Goal: Download file/media

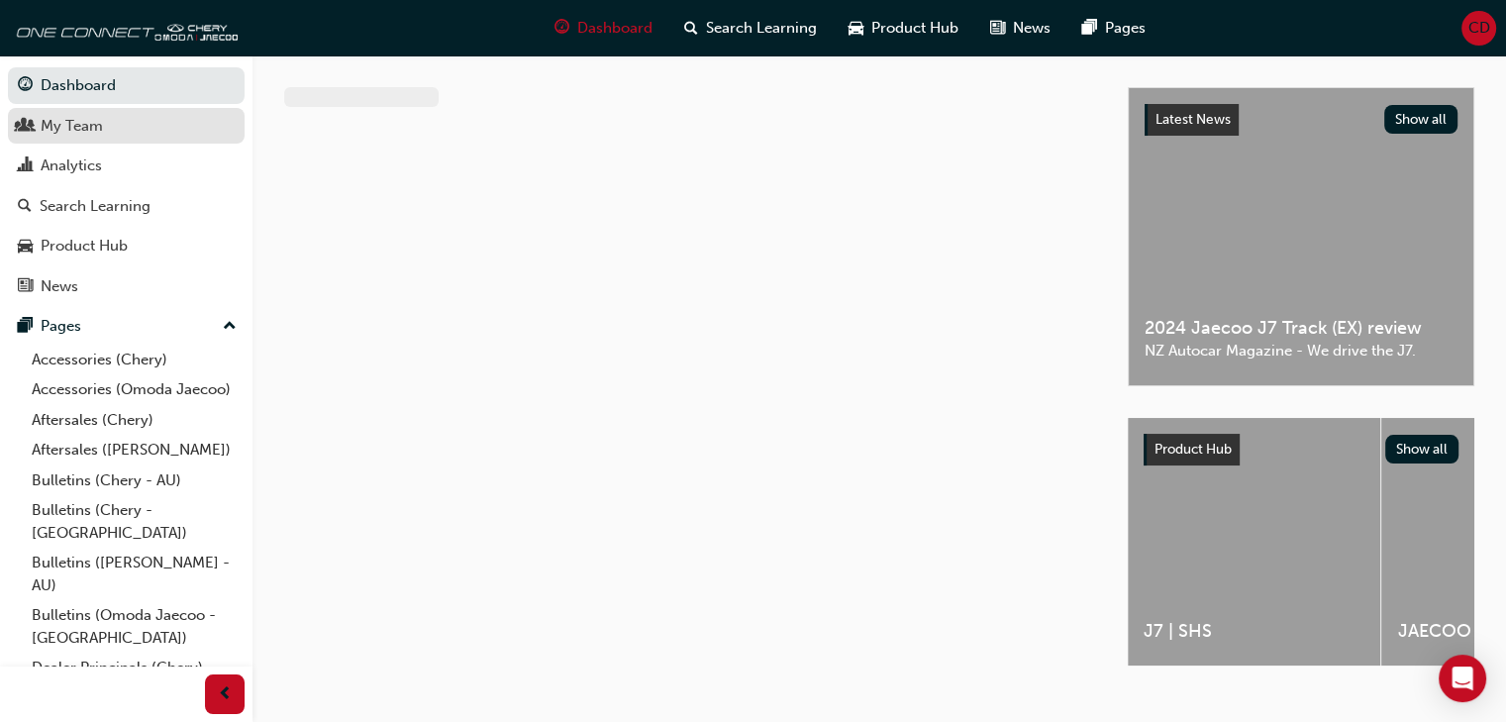
click at [100, 123] on div "My Team" at bounding box center [72, 126] width 62 height 23
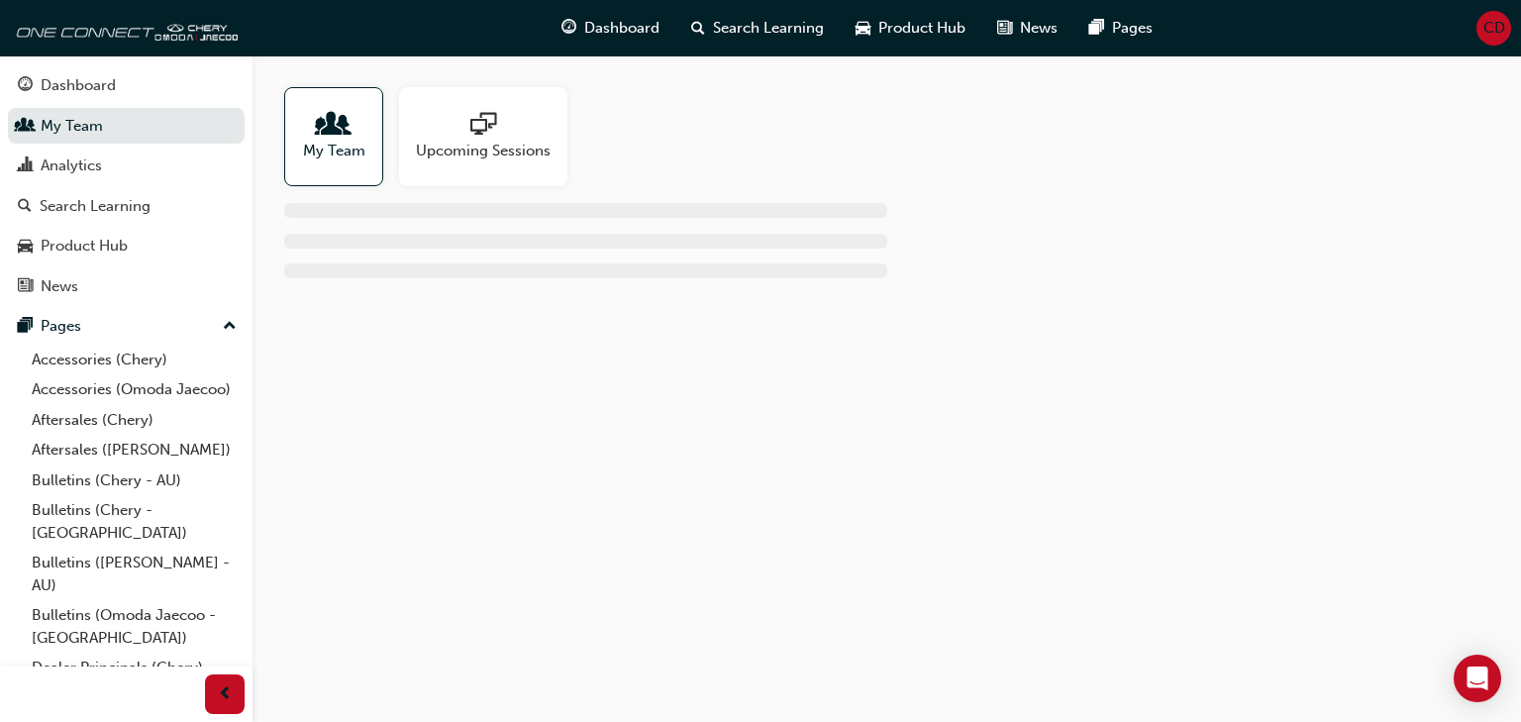
click at [327, 138] on span "people-icon" at bounding box center [334, 126] width 26 height 28
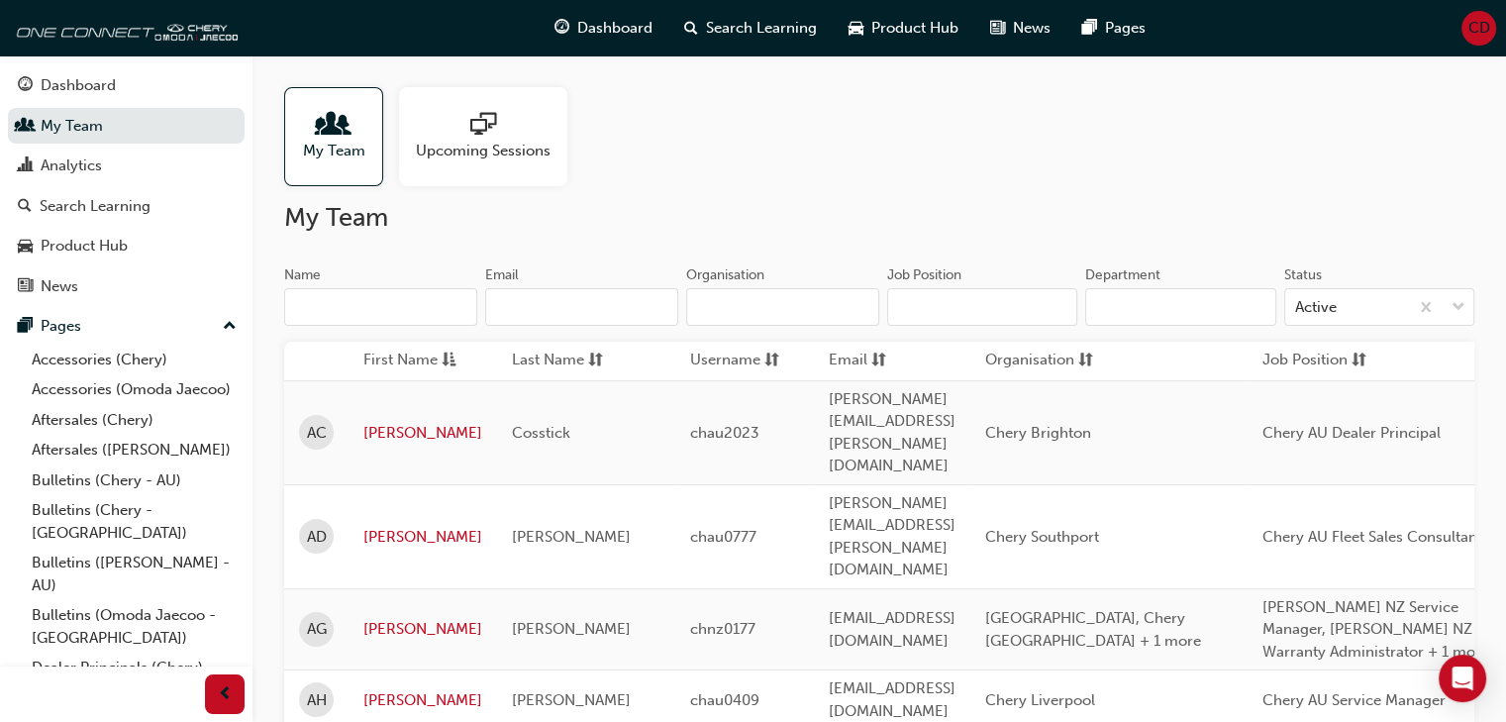
click at [382, 309] on input "Name" at bounding box center [380, 307] width 193 height 38
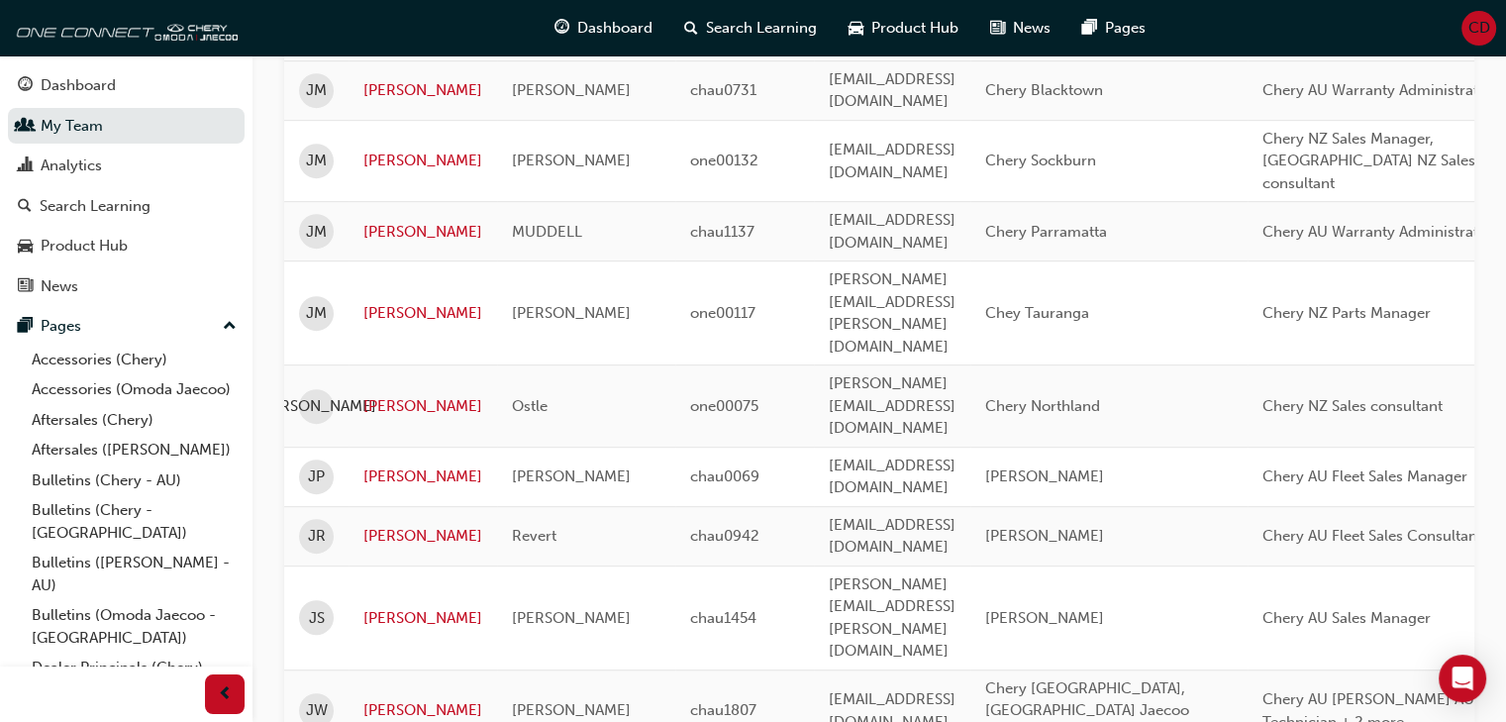
scroll to position [1016, 0]
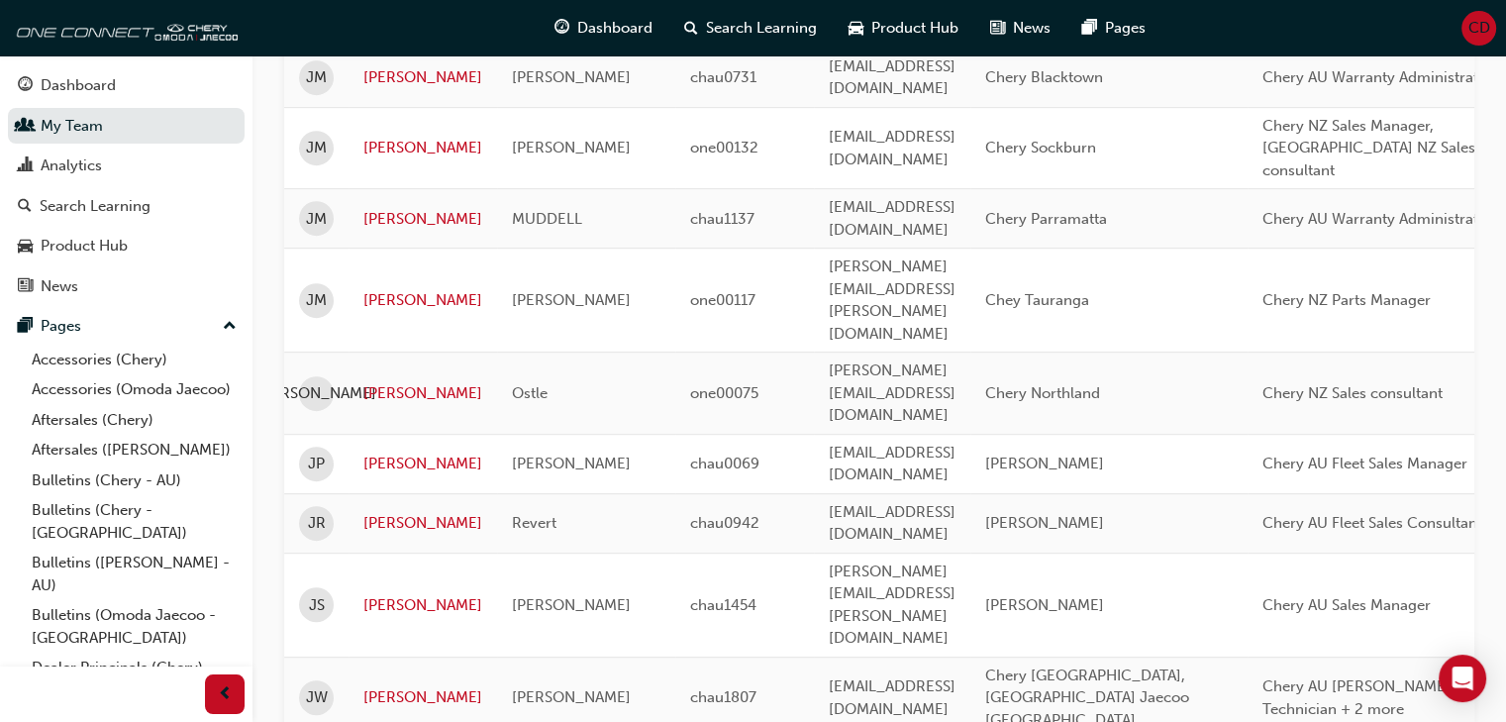
type input "[PERSON_NAME]"
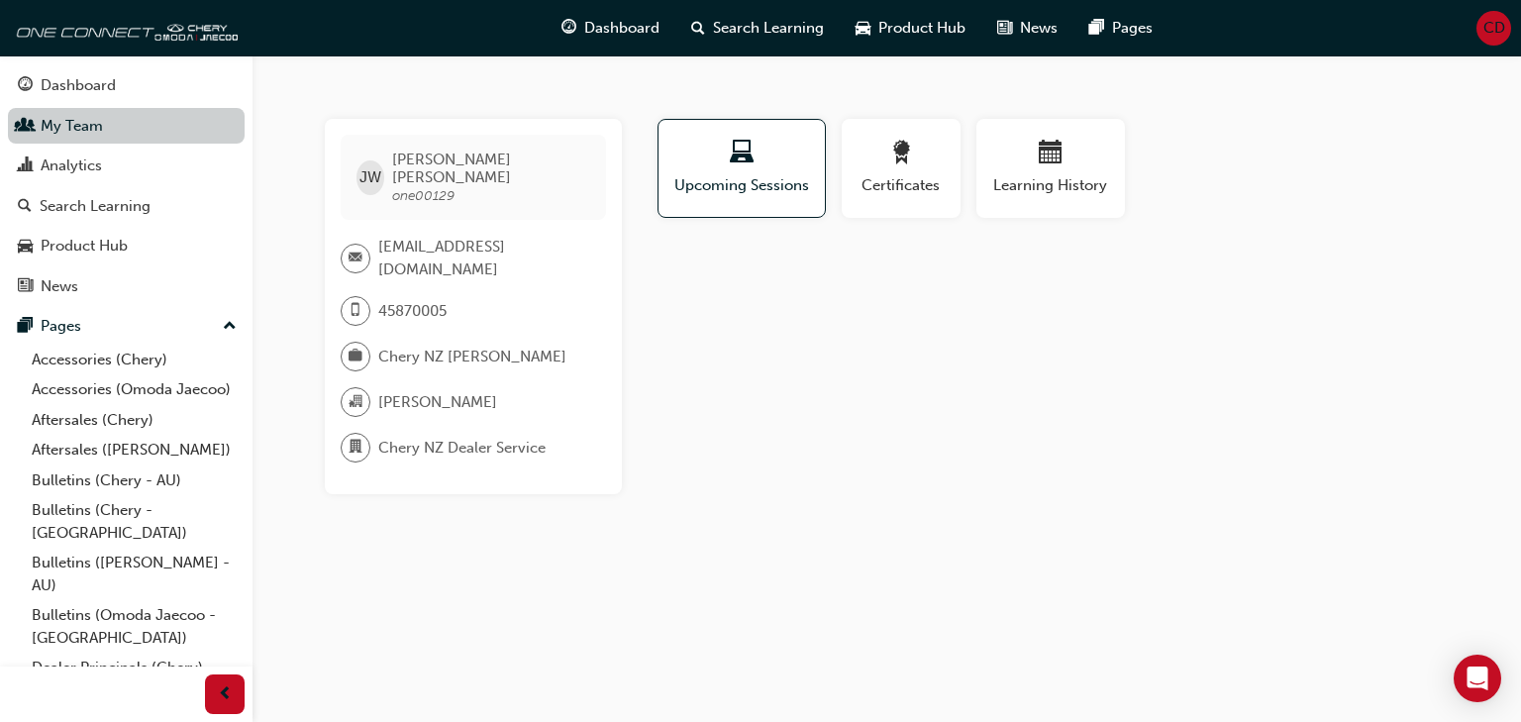
click at [62, 128] on link "My Team" at bounding box center [126, 126] width 237 height 37
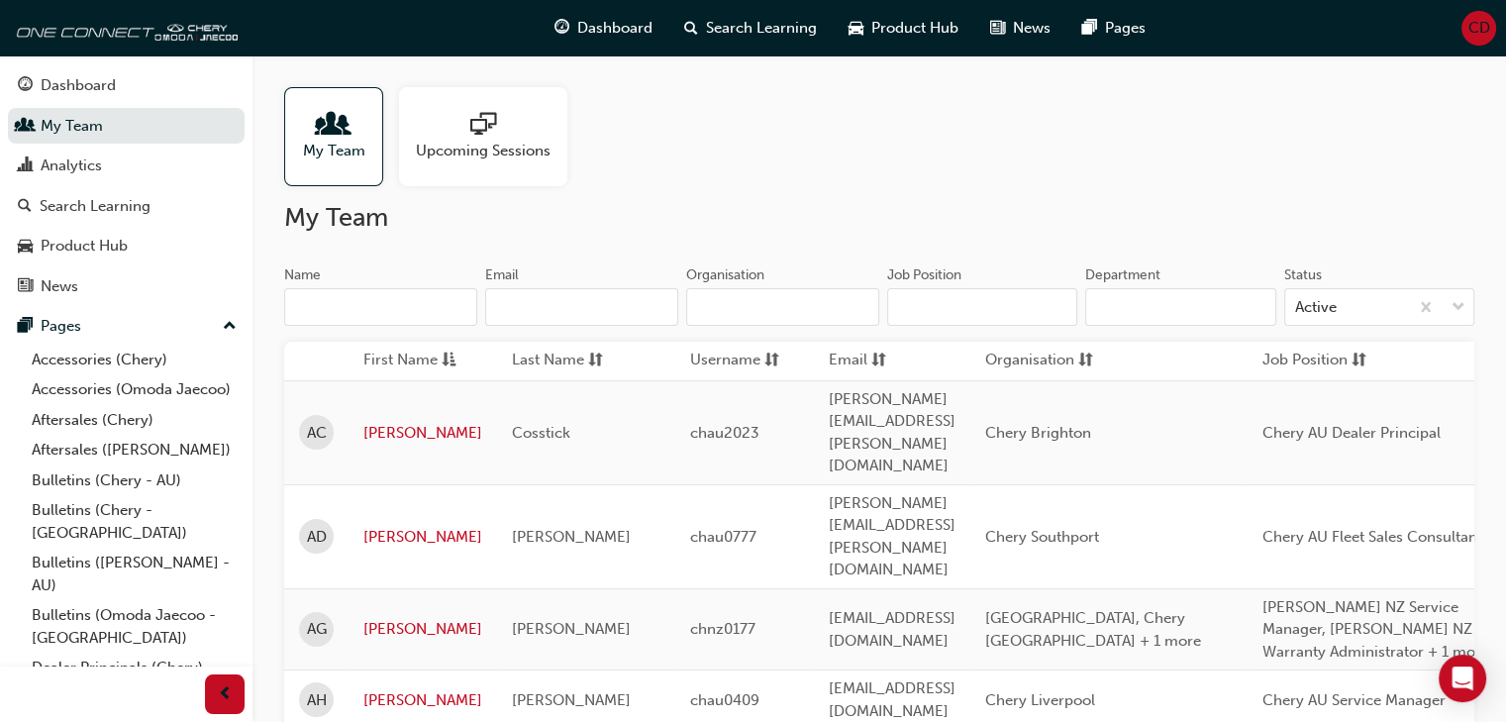
click at [414, 312] on input "Name" at bounding box center [380, 307] width 193 height 38
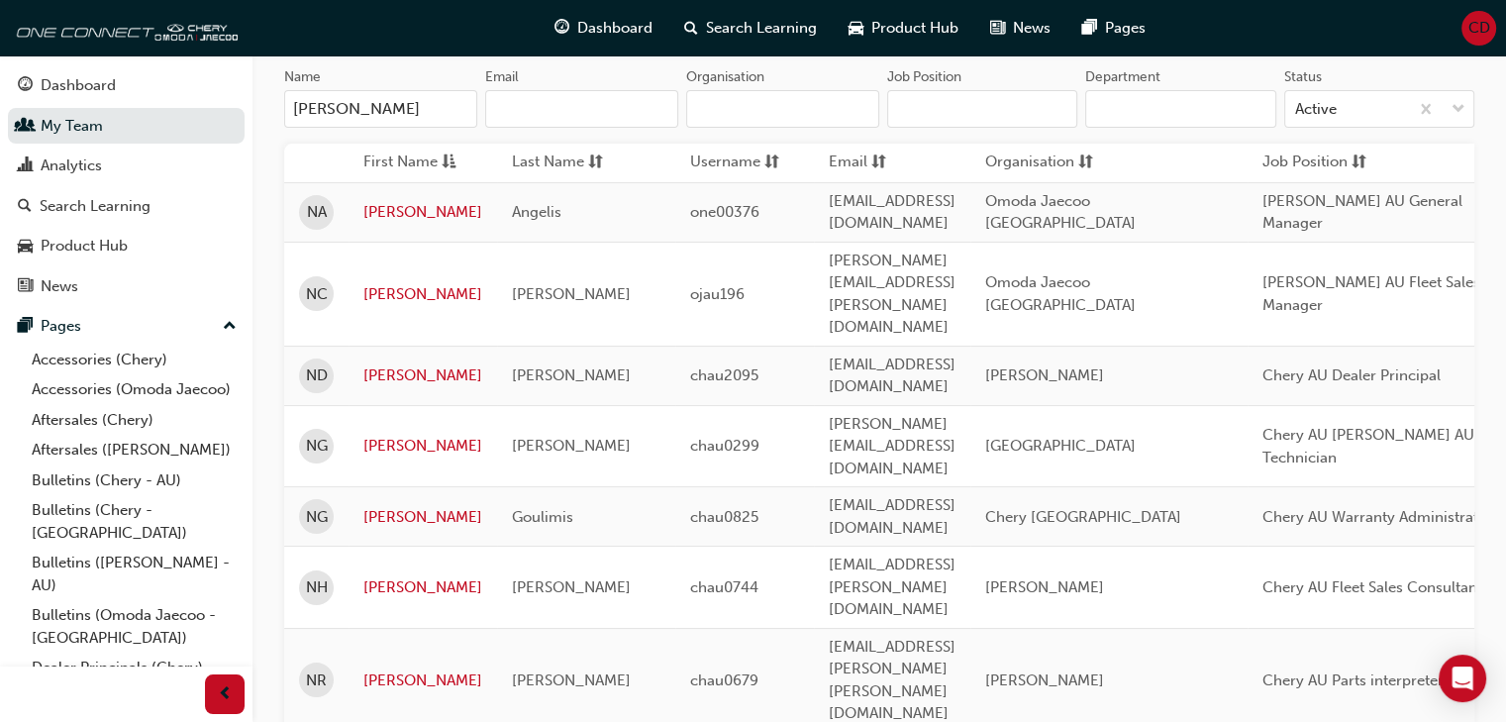
scroll to position [99, 0]
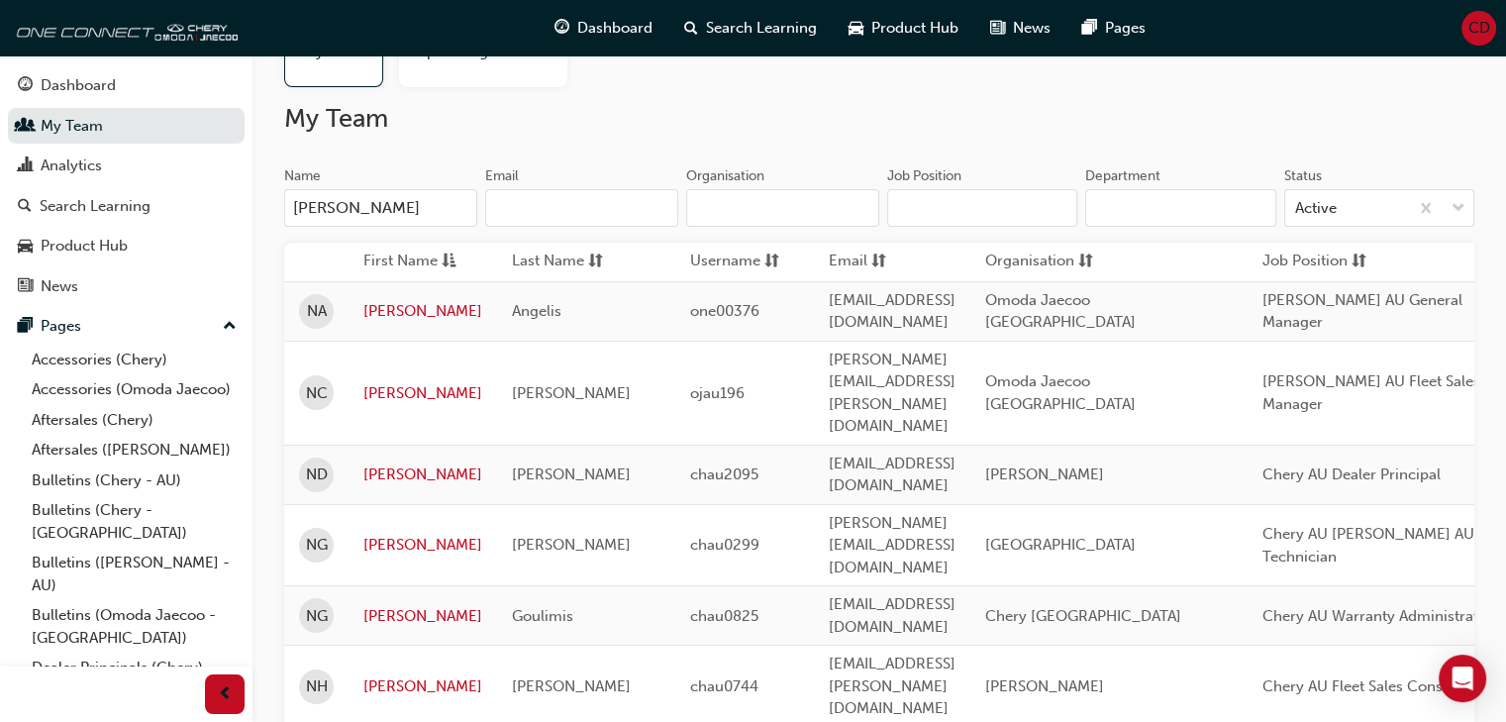
click at [382, 203] on input "[PERSON_NAME]" at bounding box center [380, 208] width 193 height 38
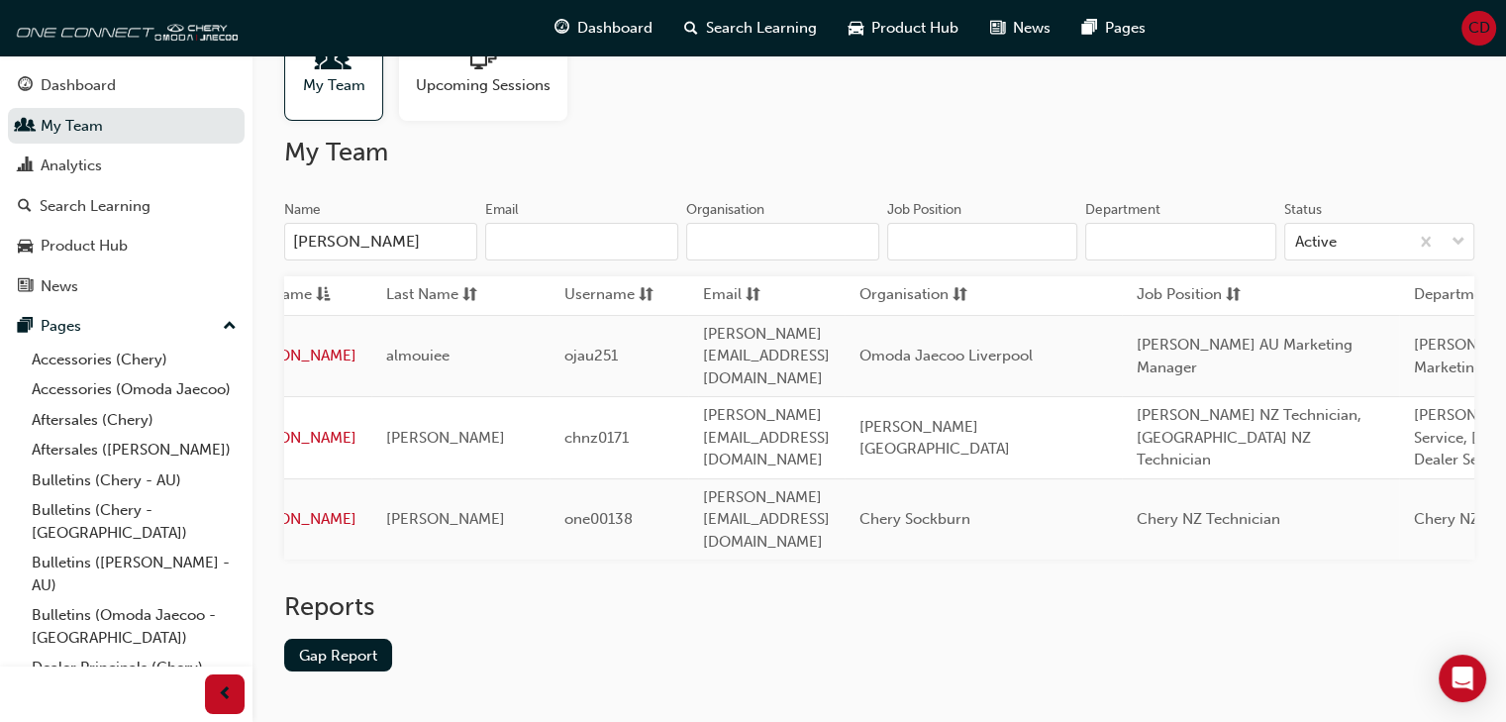
scroll to position [0, 0]
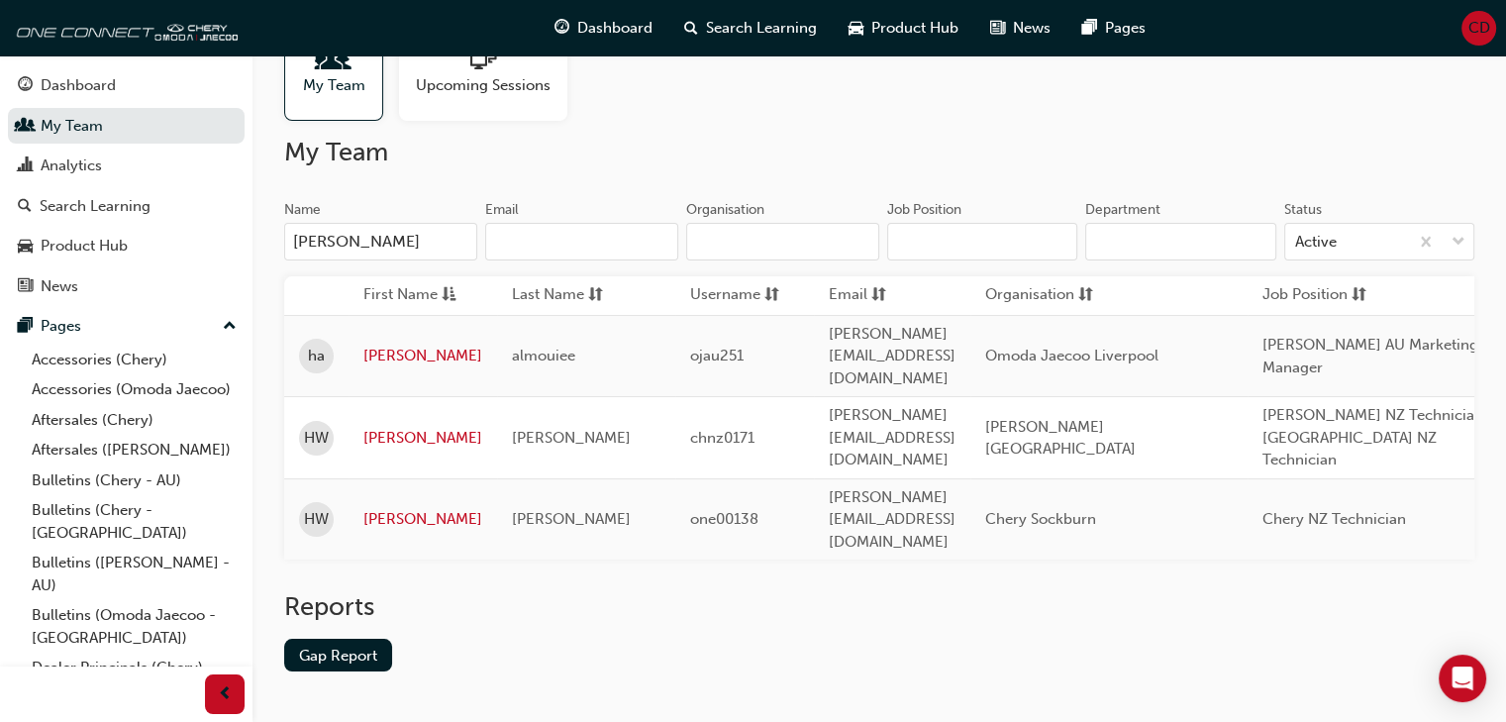
click at [393, 237] on input "[PERSON_NAME]" at bounding box center [380, 242] width 193 height 38
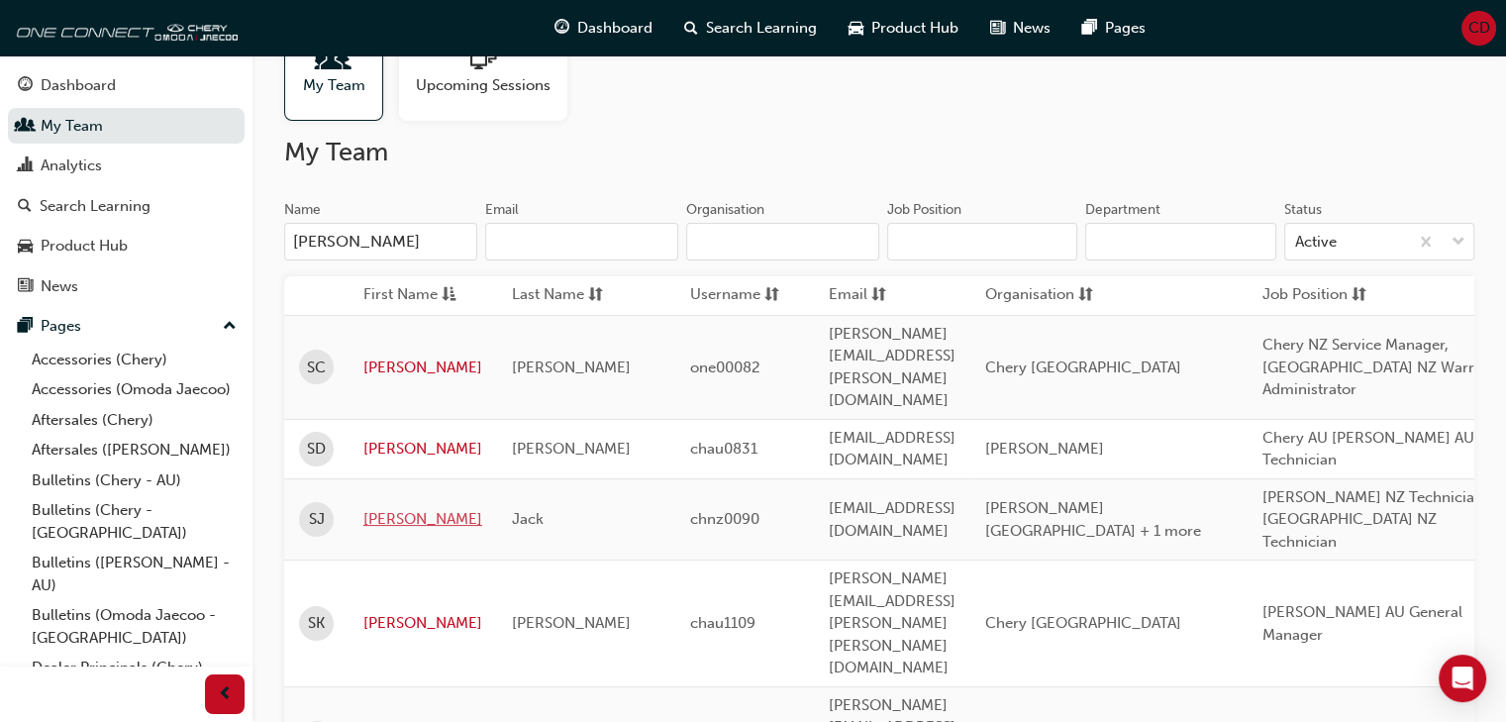
type input "[PERSON_NAME]"
click at [384, 508] on link "[PERSON_NAME]" at bounding box center [422, 519] width 119 height 23
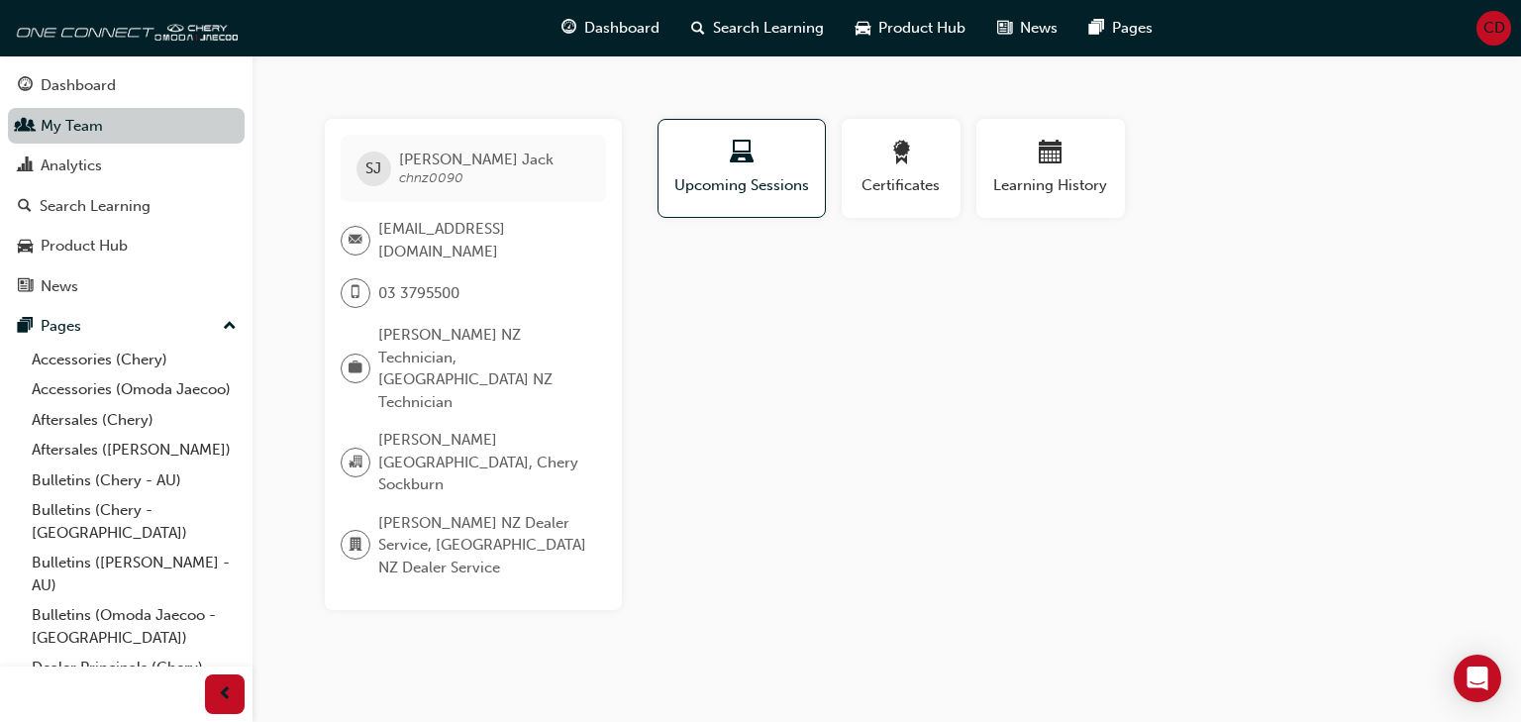
click at [94, 118] on link "My Team" at bounding box center [126, 126] width 237 height 37
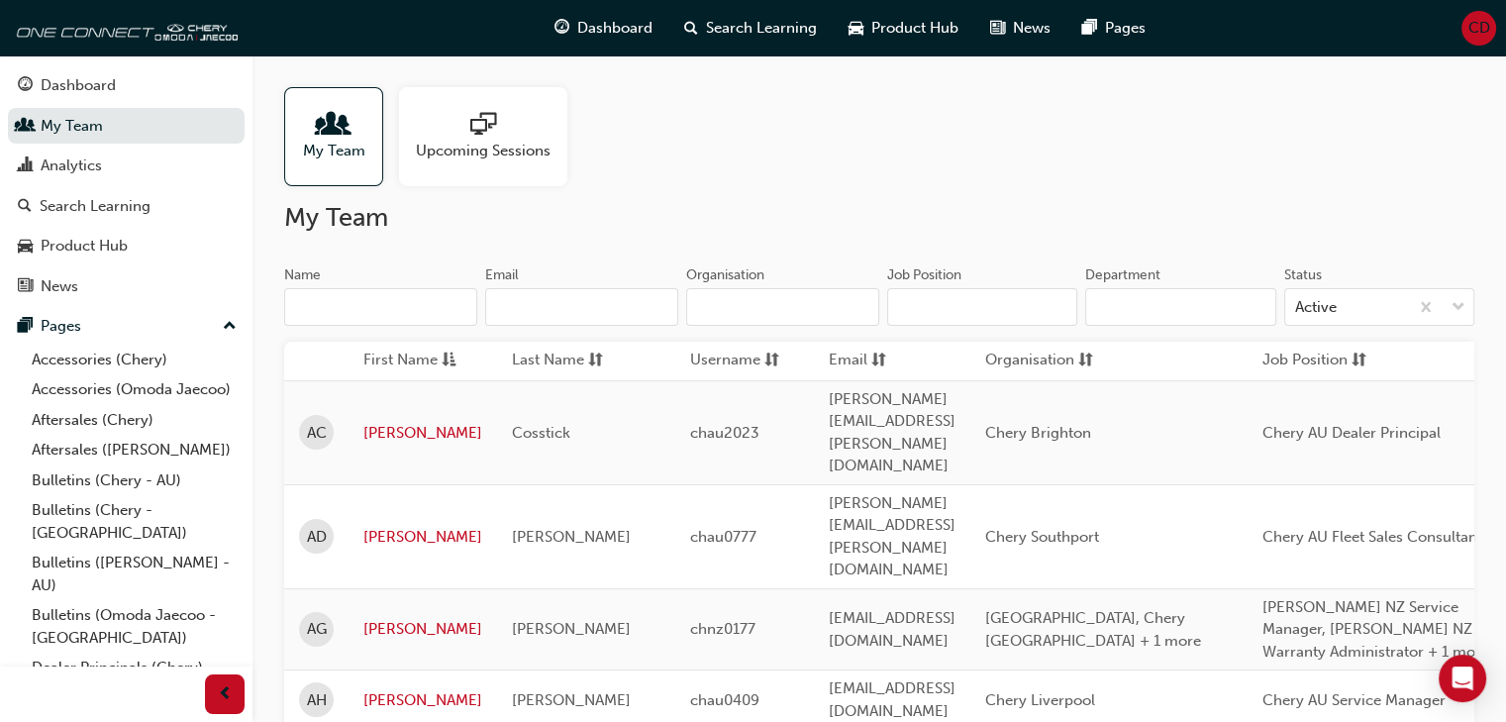
click at [416, 310] on input "Name" at bounding box center [380, 307] width 193 height 38
click at [414, 310] on input "Name" at bounding box center [380, 307] width 193 height 38
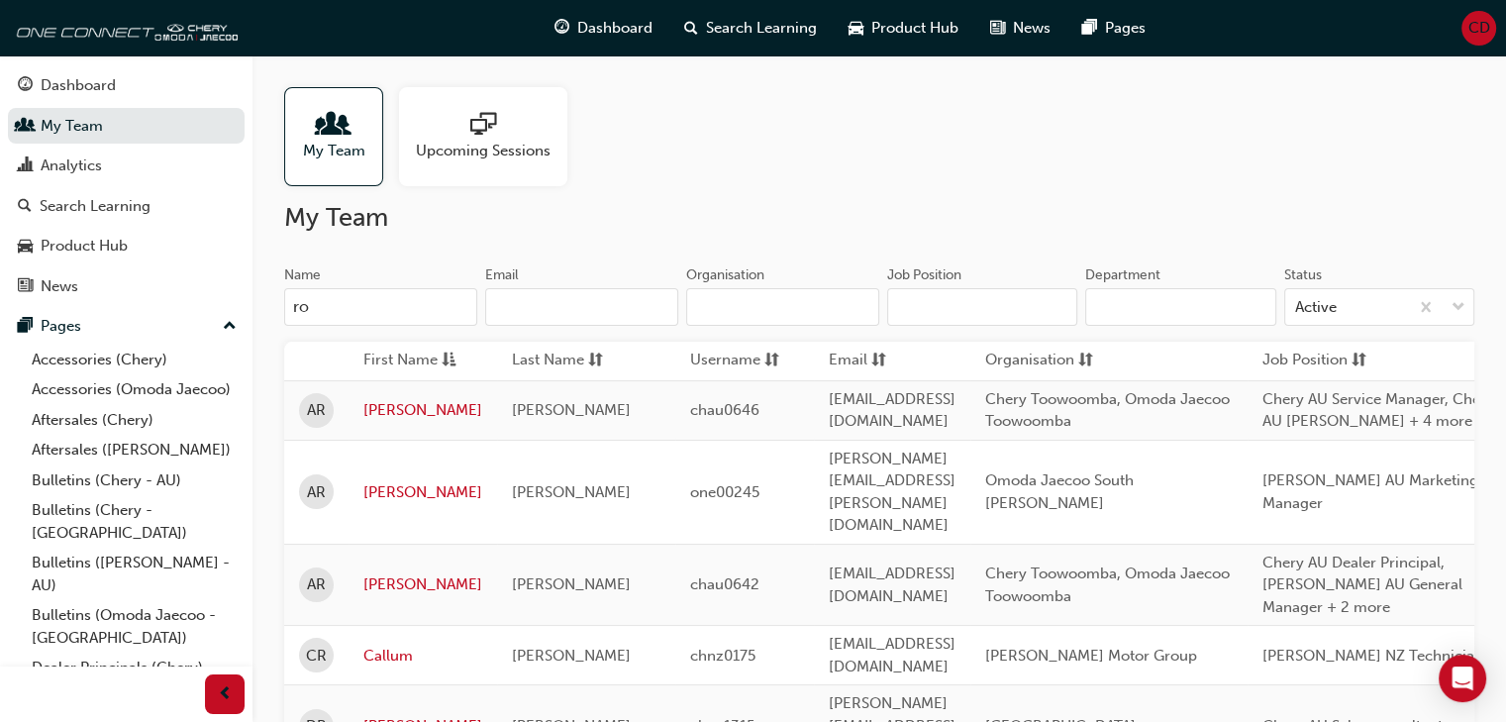
type input "r"
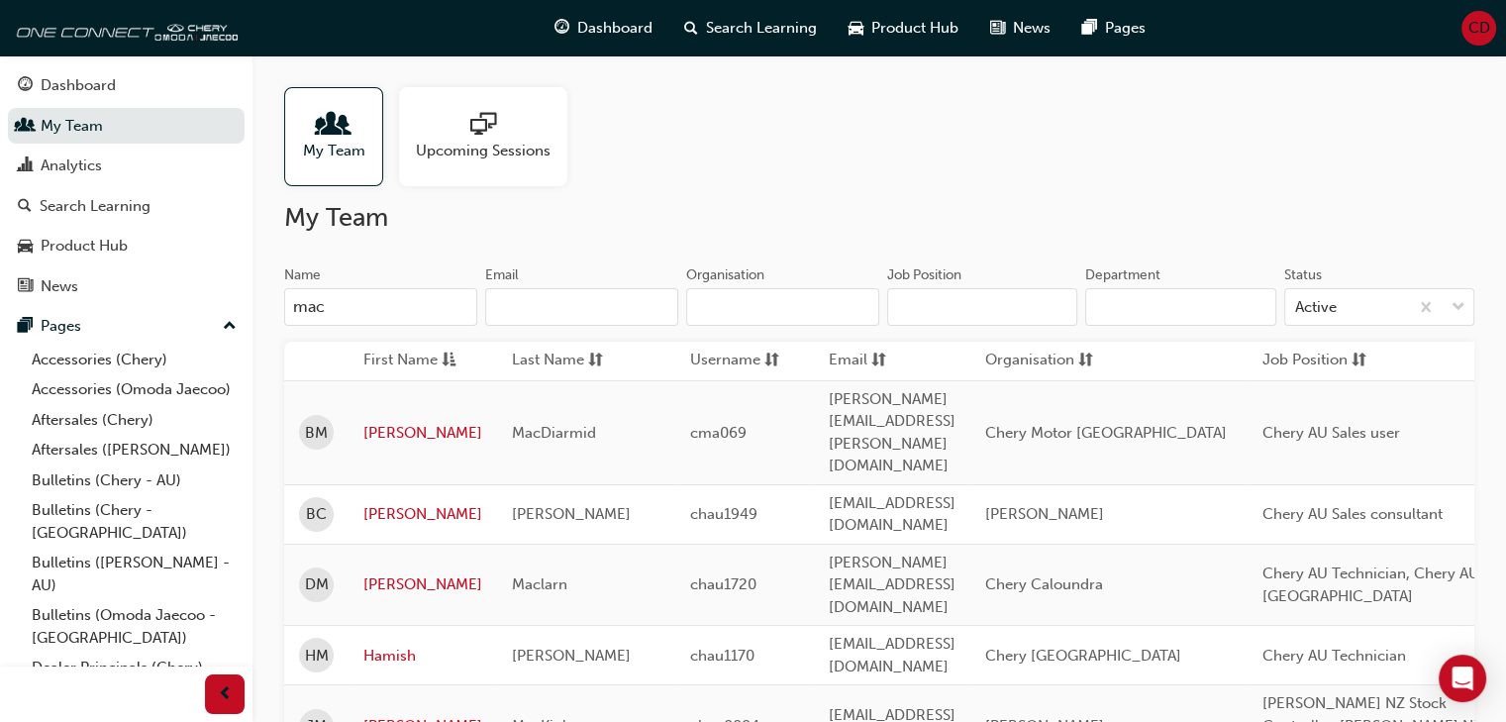
type input "[PERSON_NAME]"
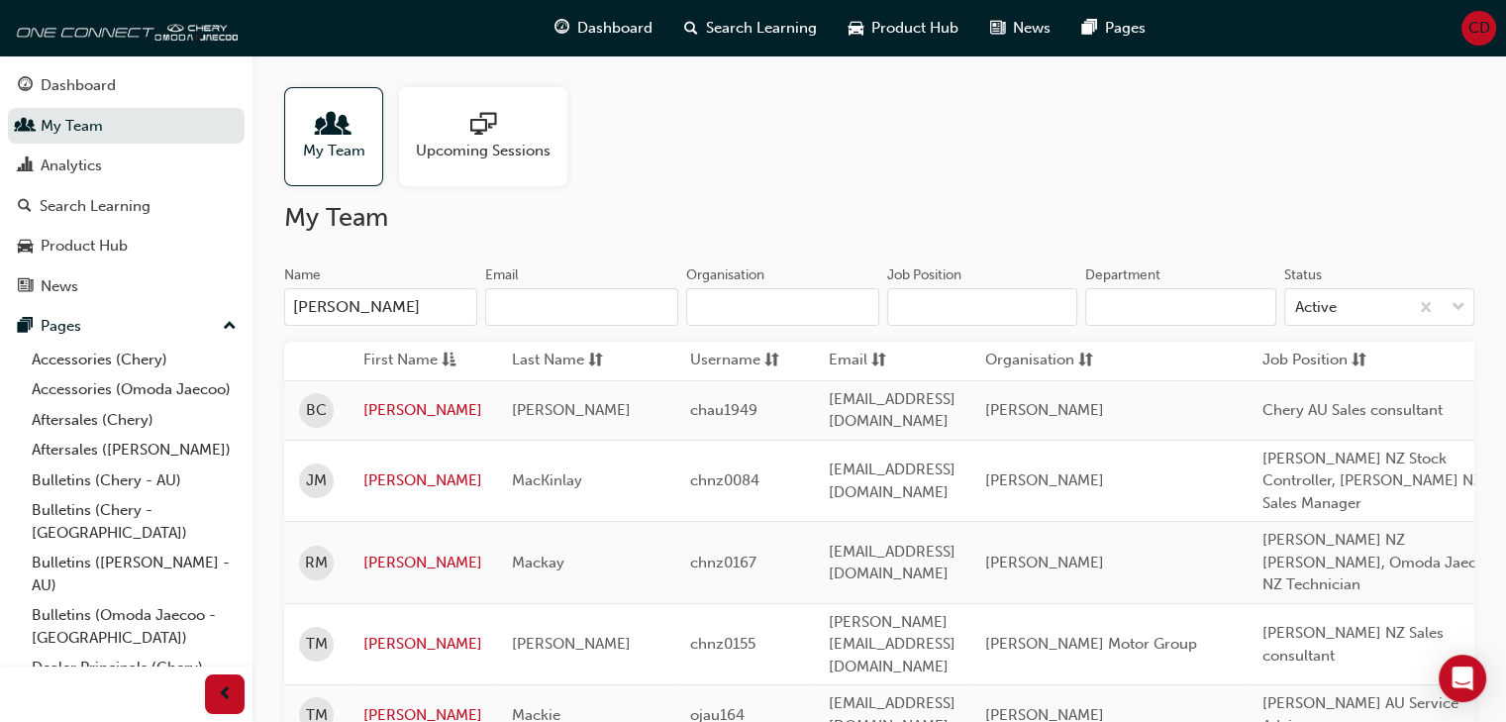
click at [410, 311] on input "[PERSON_NAME]" at bounding box center [380, 307] width 193 height 38
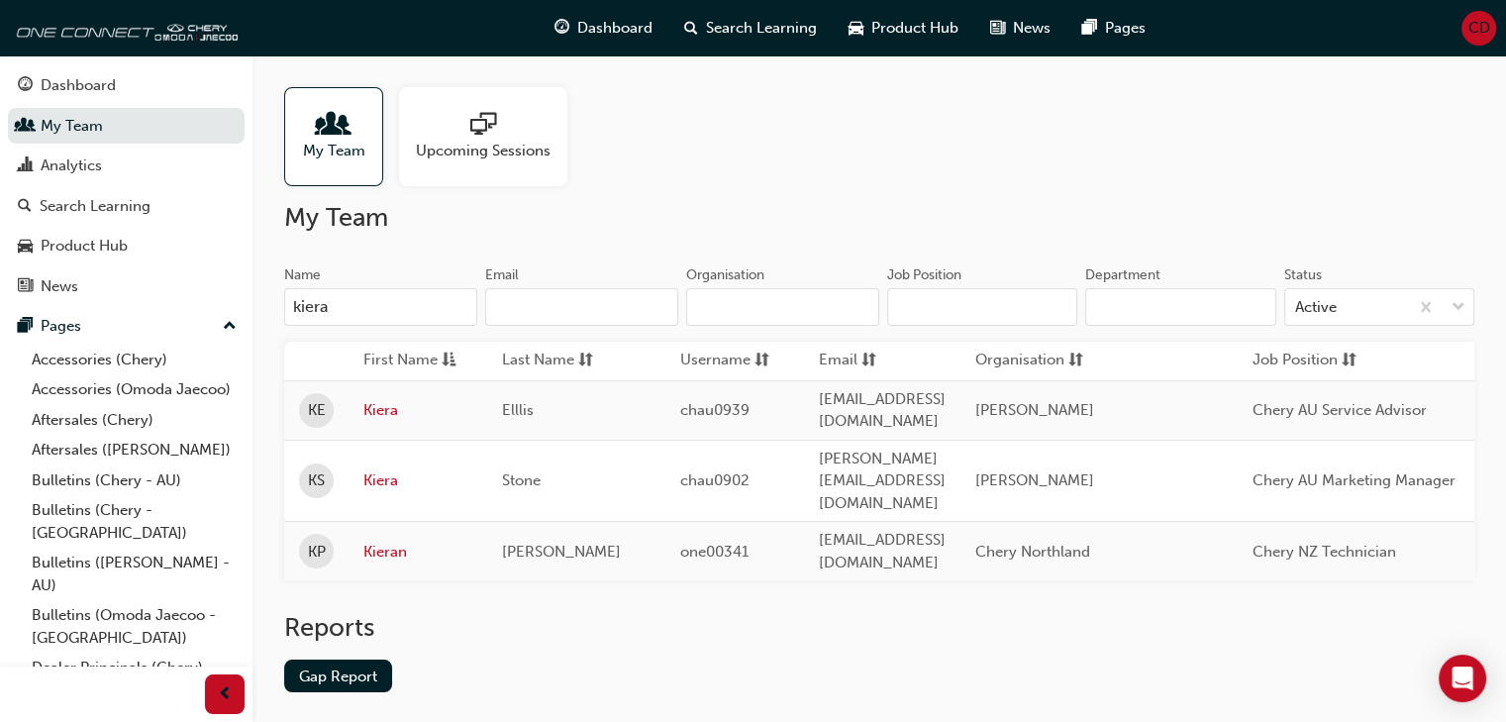
type input "kieran"
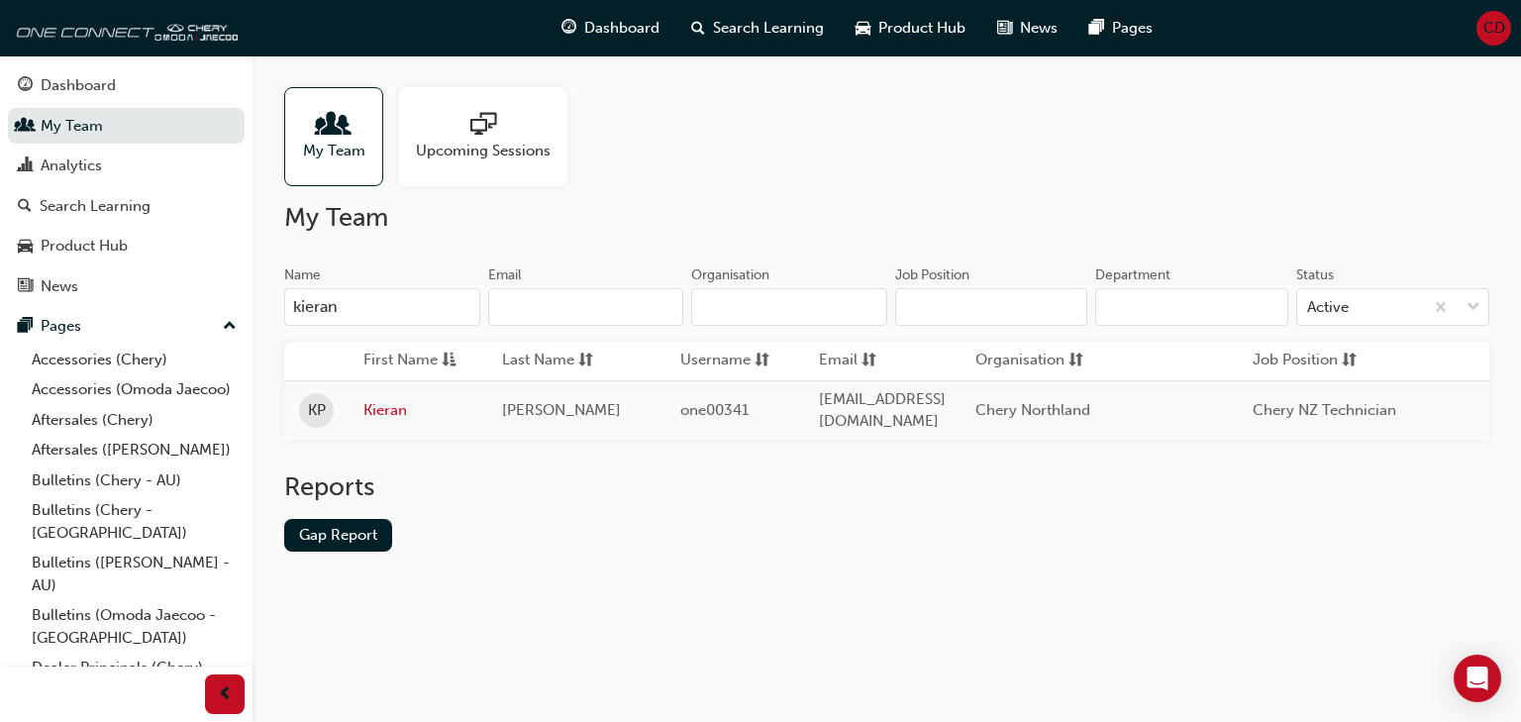
click at [351, 310] on input "kieran" at bounding box center [382, 307] width 196 height 38
type input "darza"
click at [375, 305] on input "darza" at bounding box center [382, 307] width 196 height 38
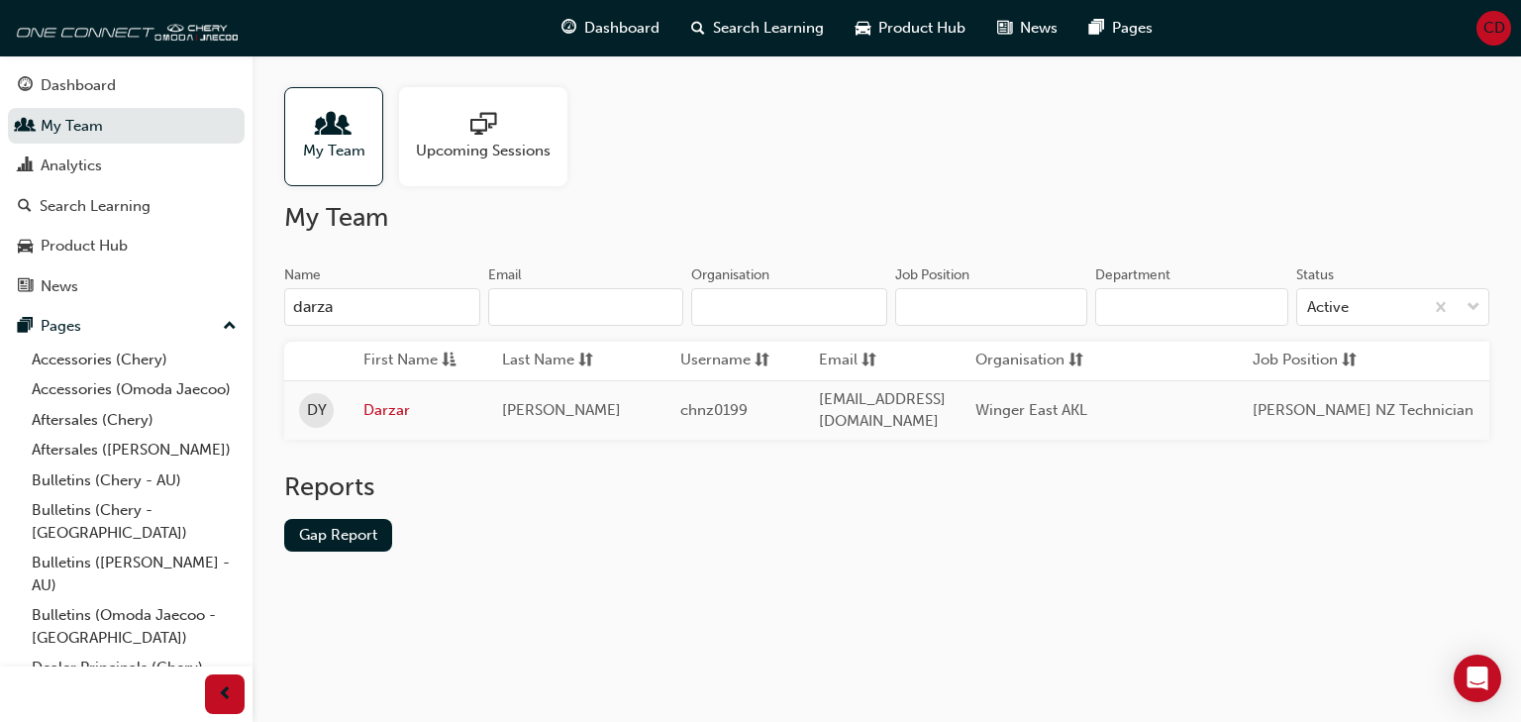
click at [374, 304] on input "darza" at bounding box center [382, 307] width 196 height 38
click at [373, 304] on input "darza" at bounding box center [382, 307] width 196 height 38
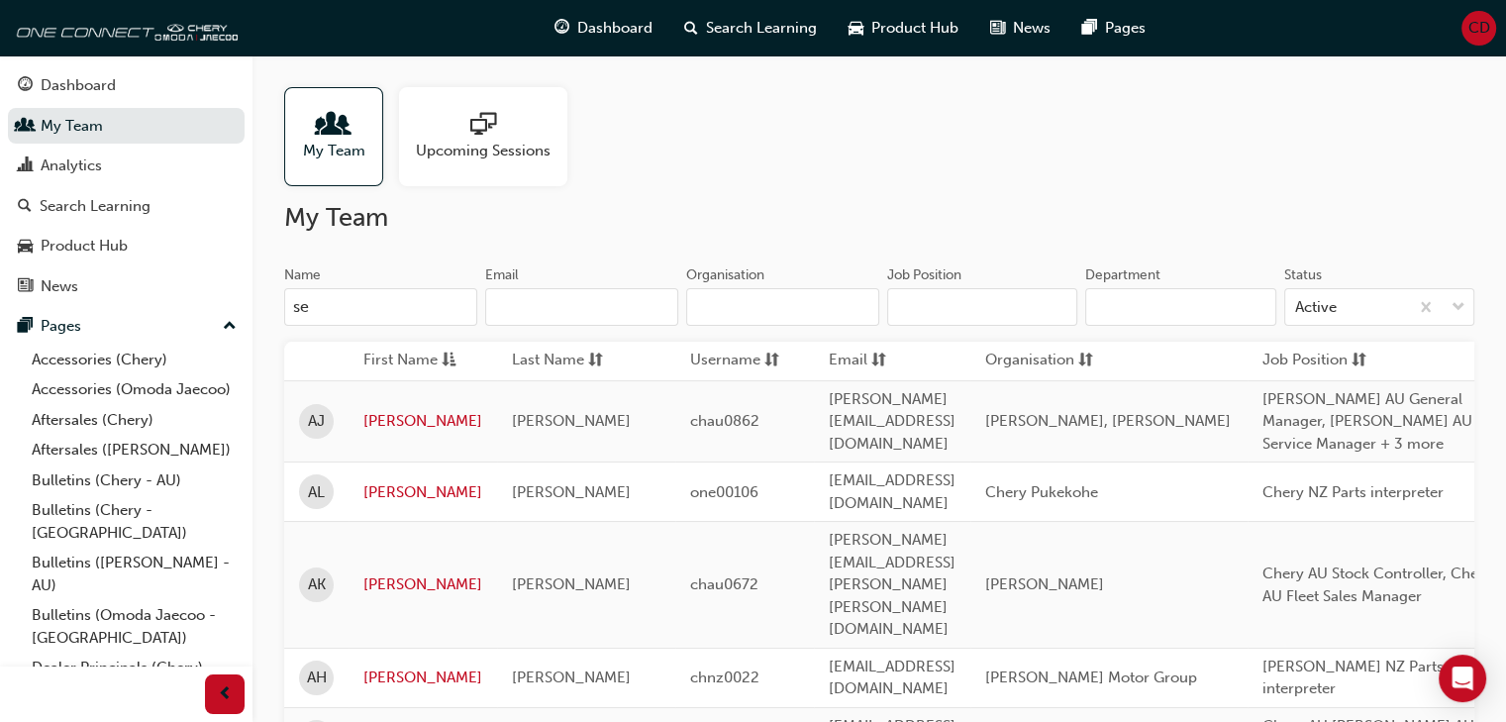
type input "s"
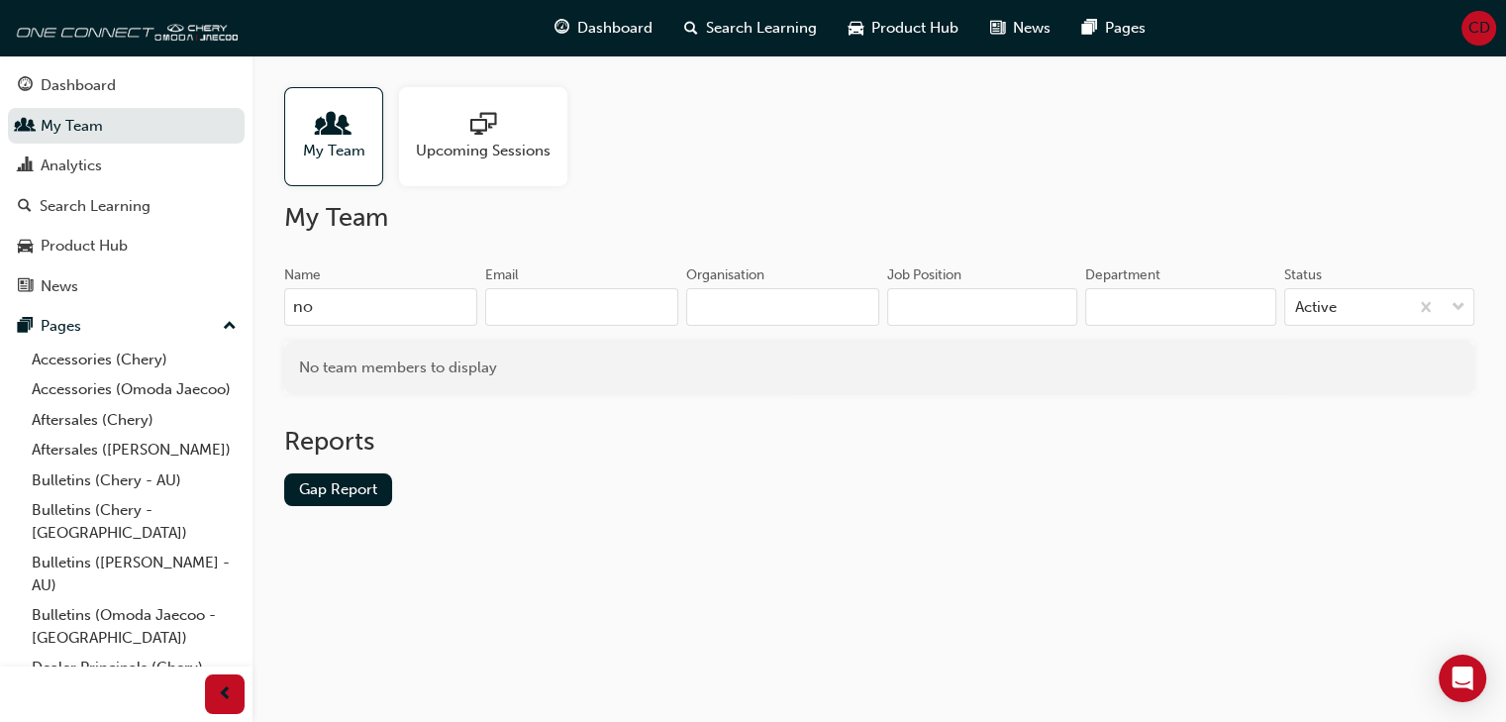
type input "n"
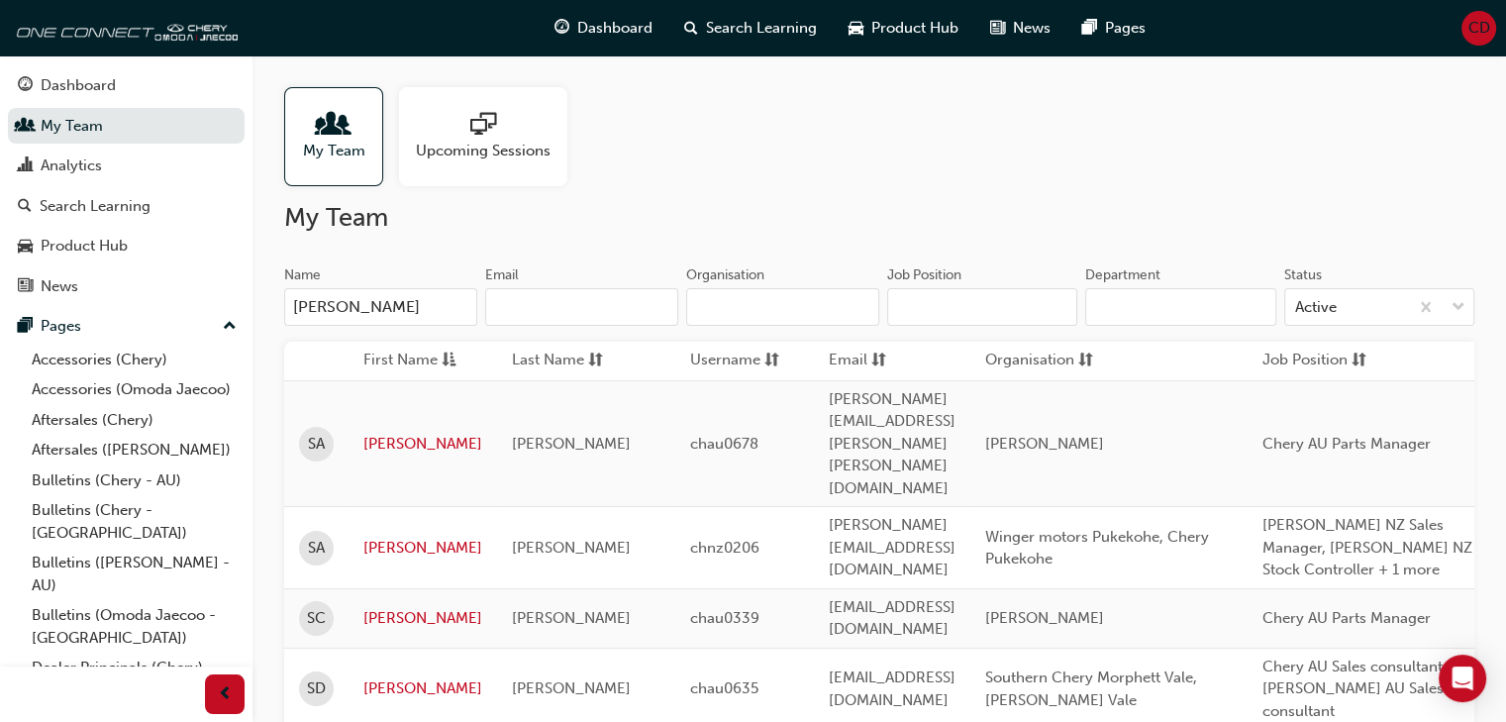
type input "[PERSON_NAME]"
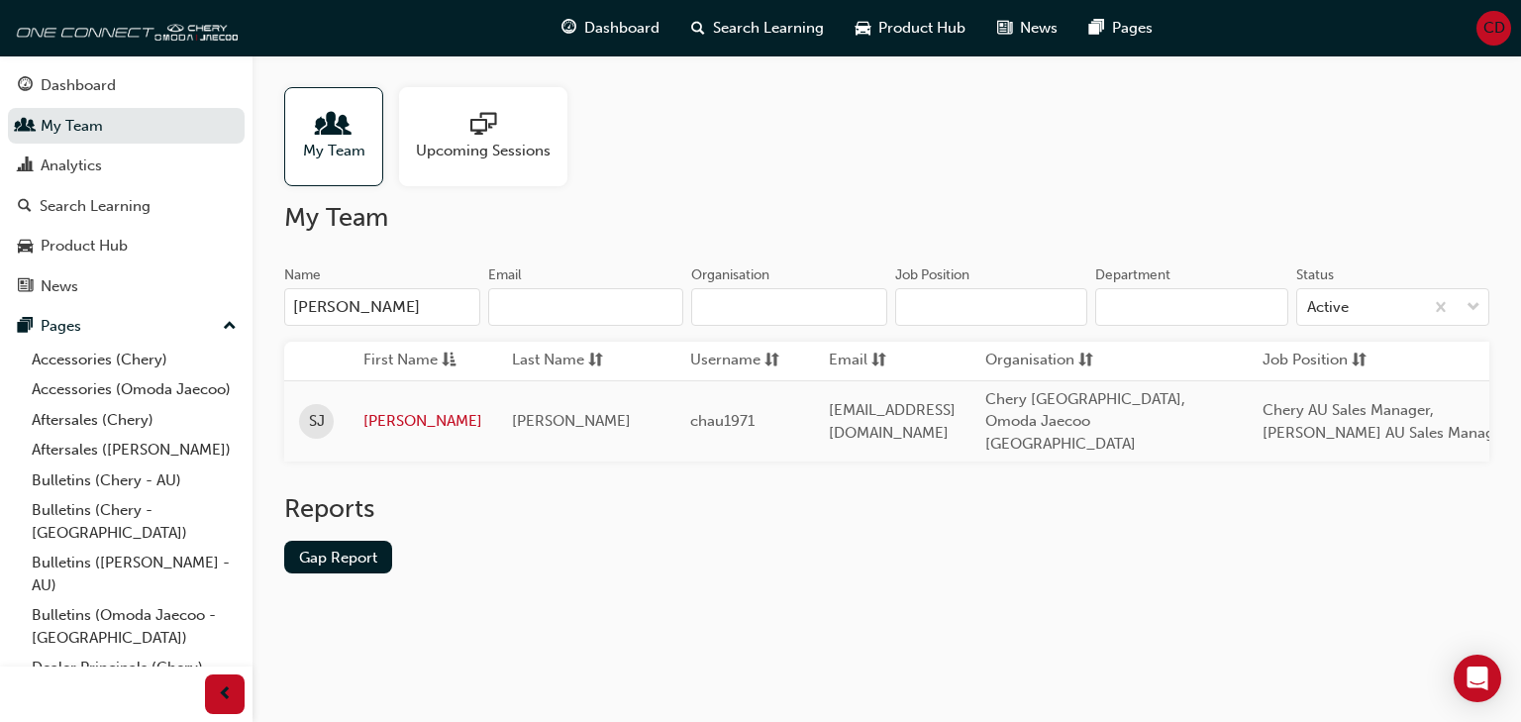
click at [347, 302] on input "[PERSON_NAME]" at bounding box center [382, 307] width 196 height 38
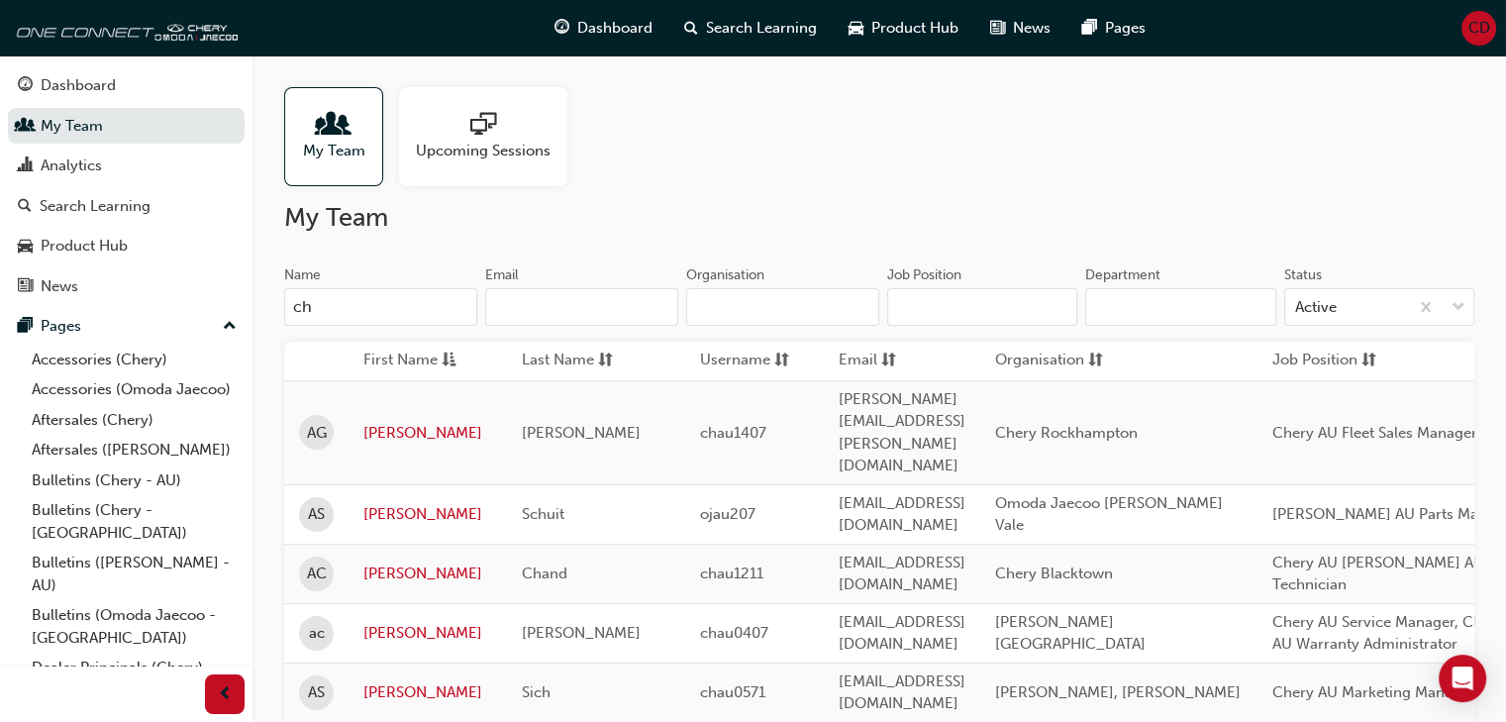
type input "c"
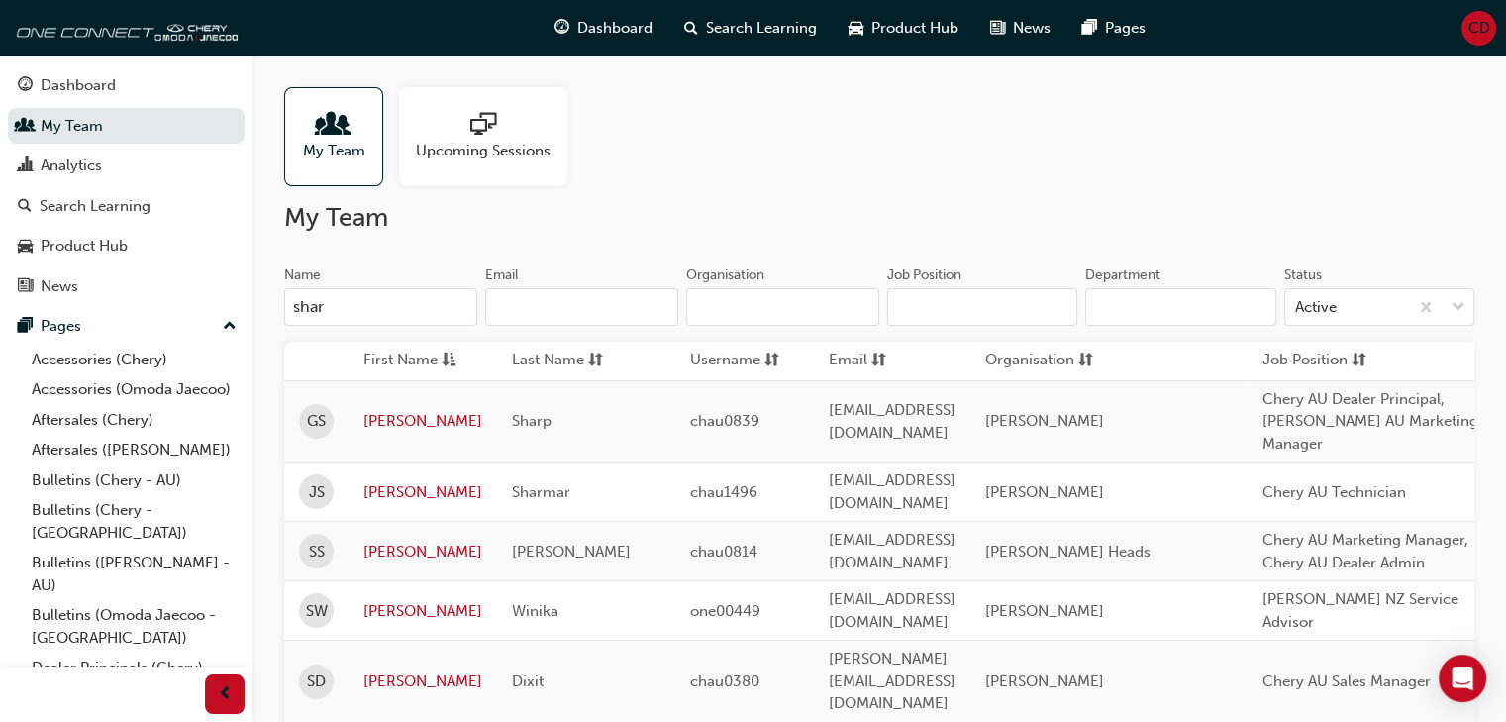
type input "sharu"
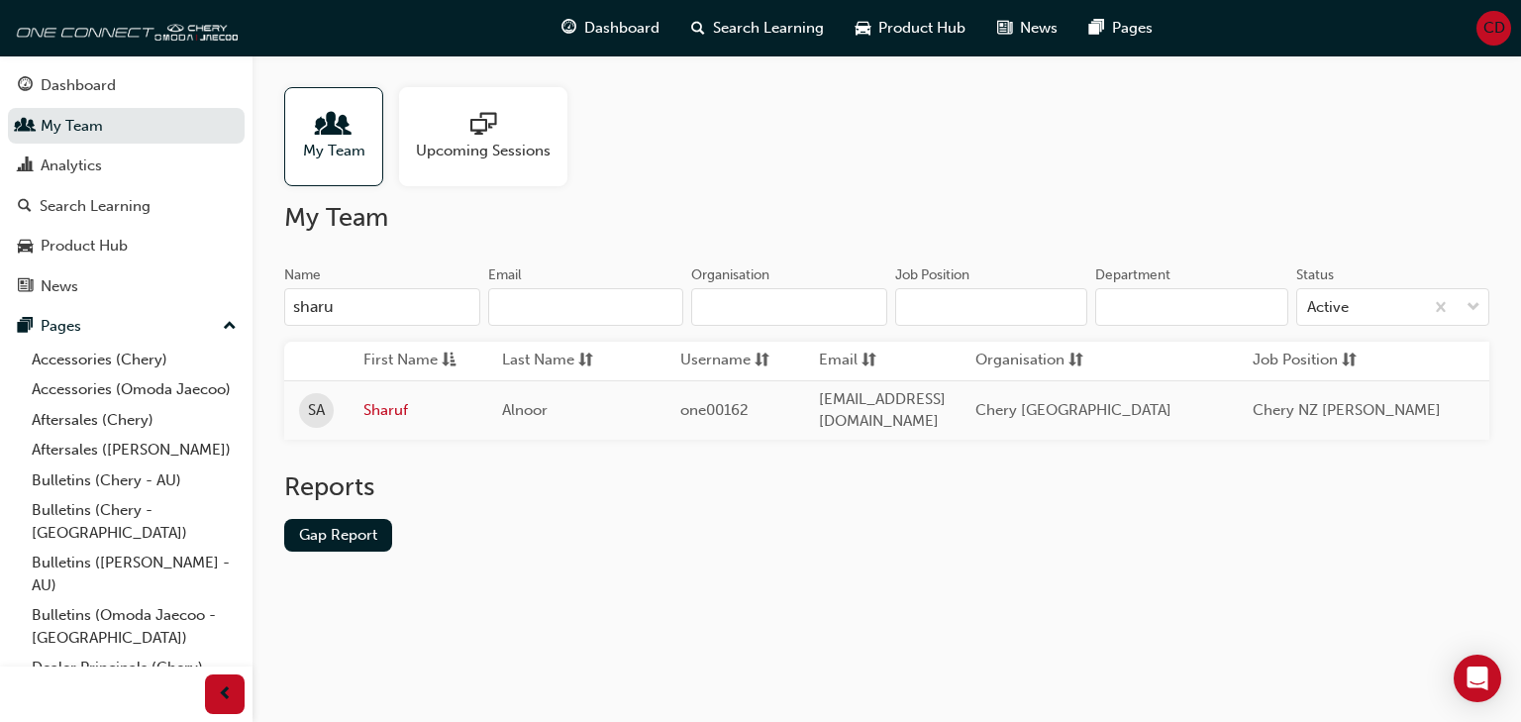
click at [351, 306] on input "sharu" at bounding box center [382, 307] width 196 height 38
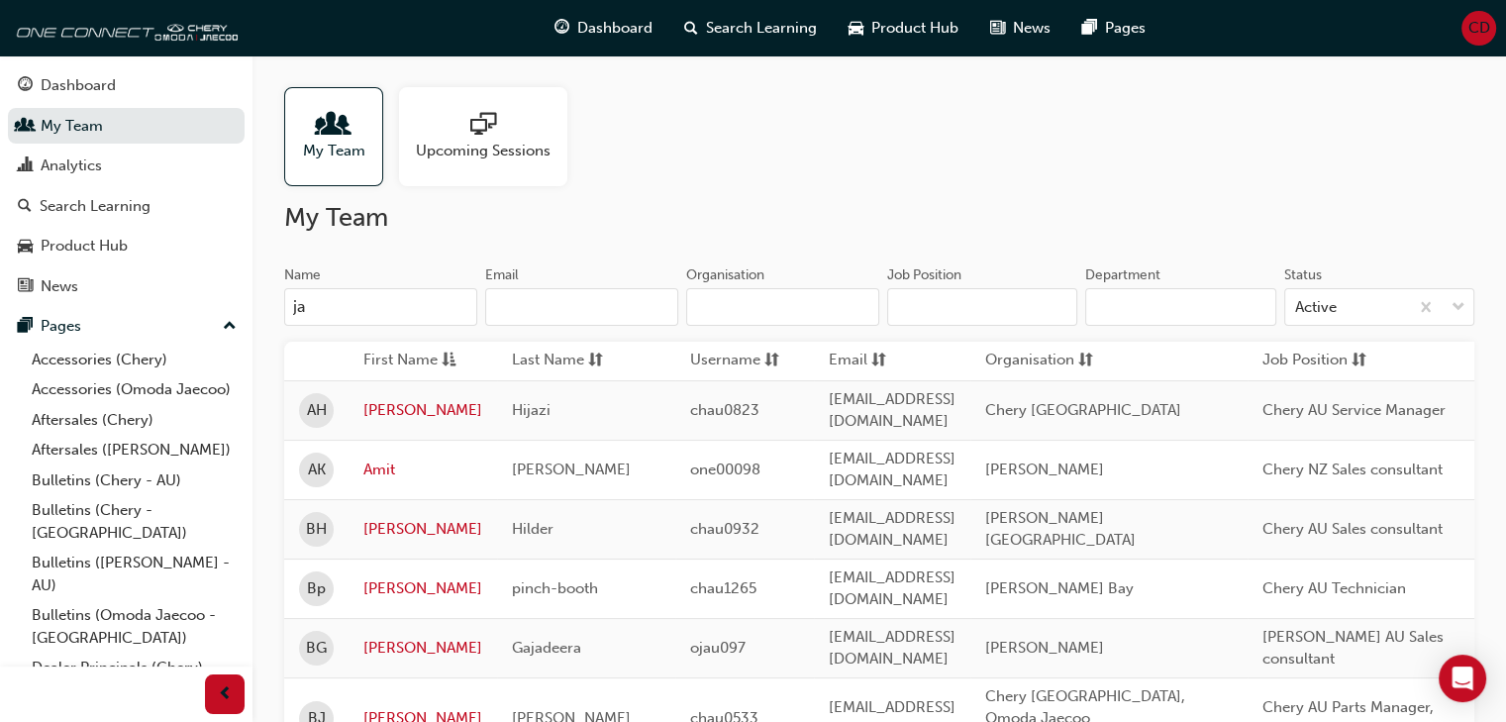
type input "j"
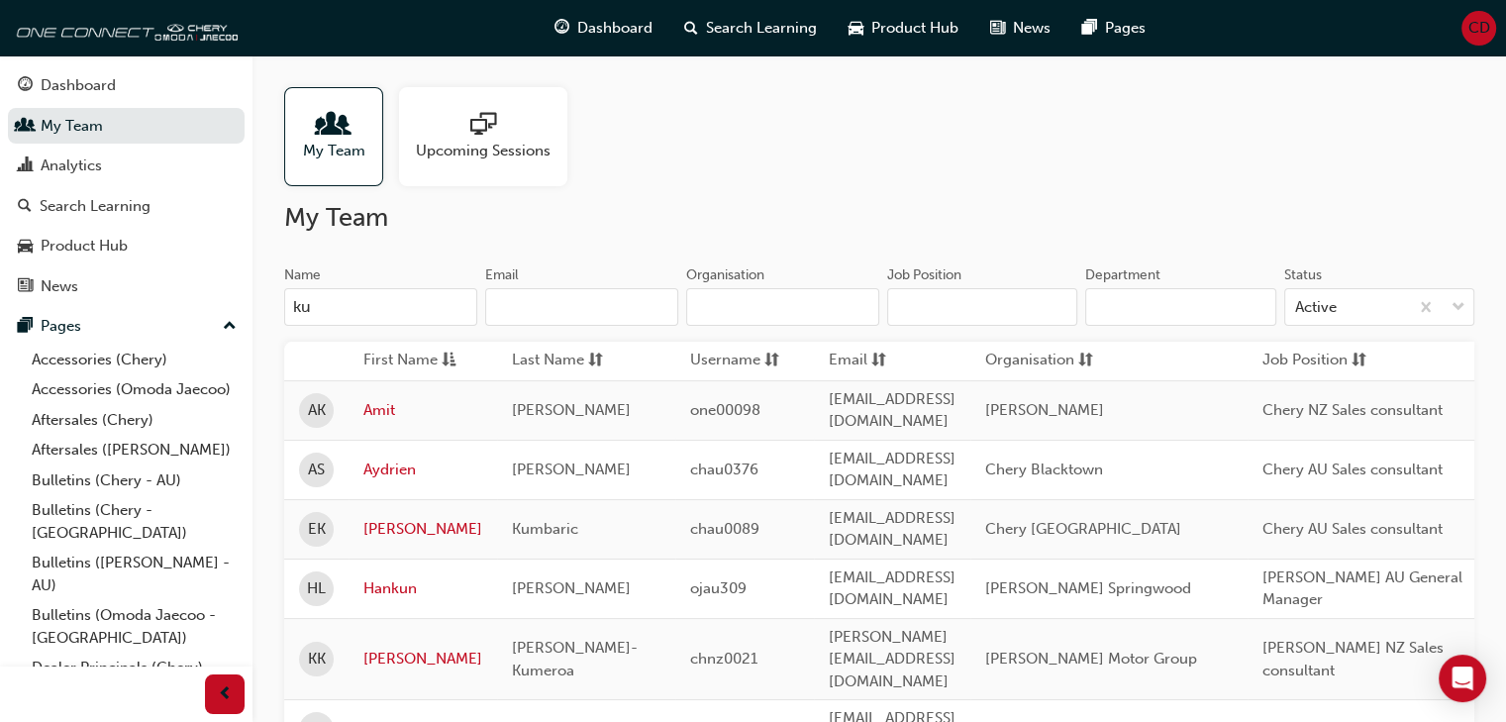
type input "k"
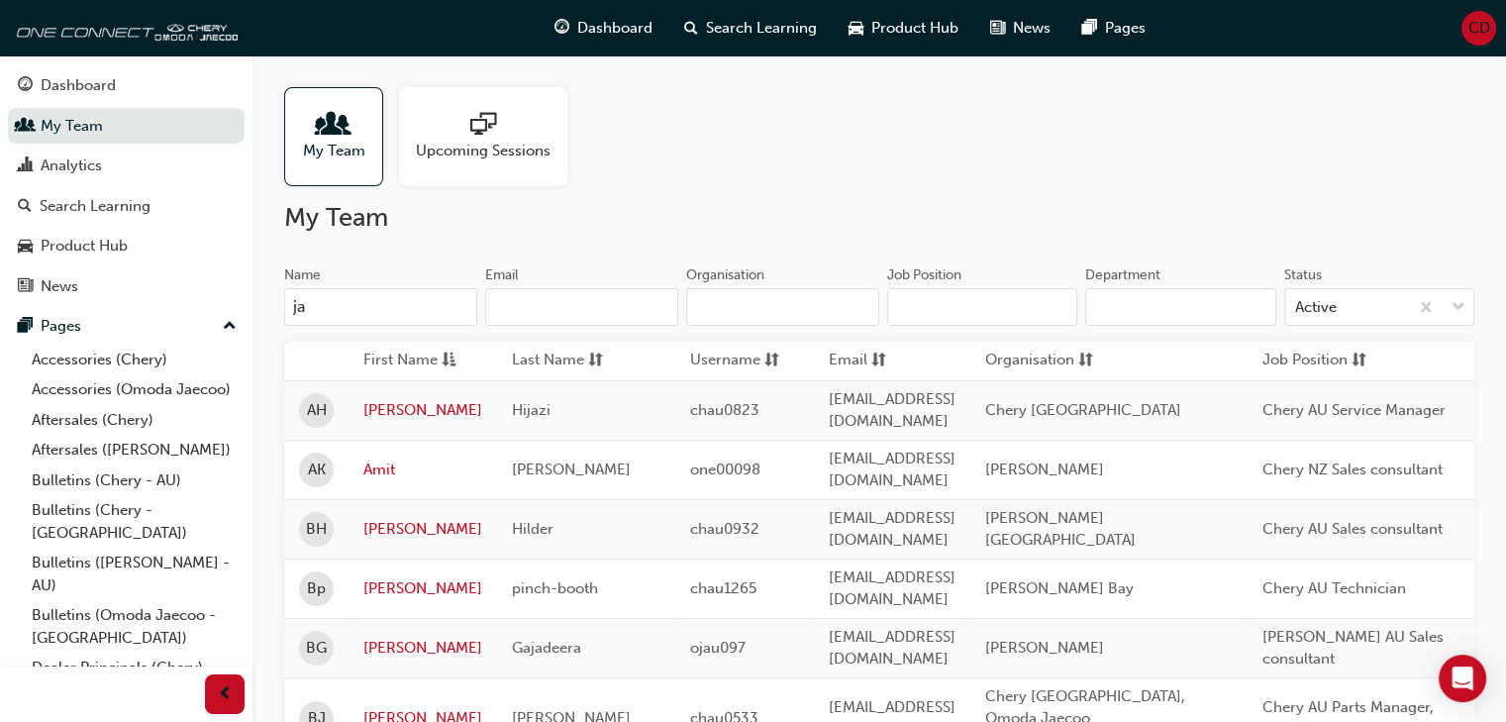
type input "j"
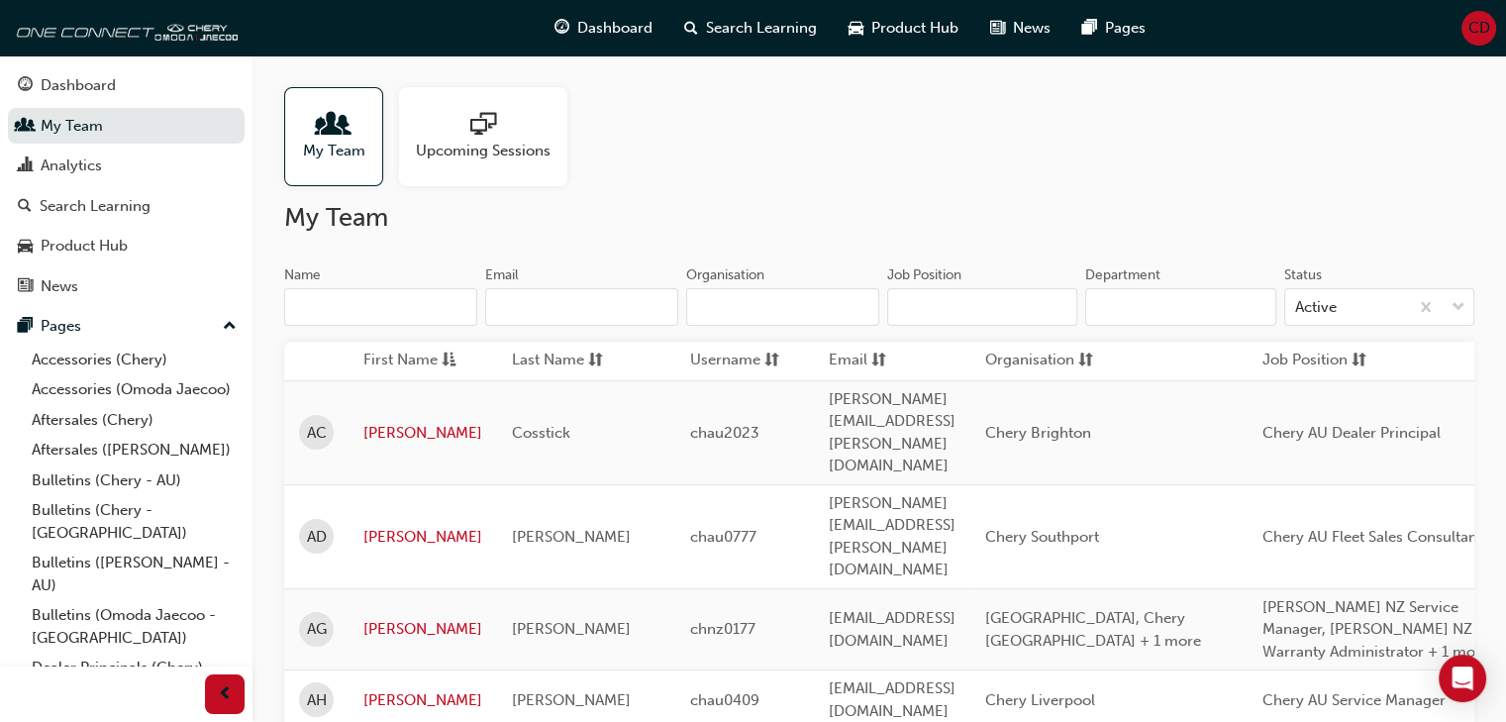
click at [787, 308] on input "Organisation" at bounding box center [782, 307] width 193 height 38
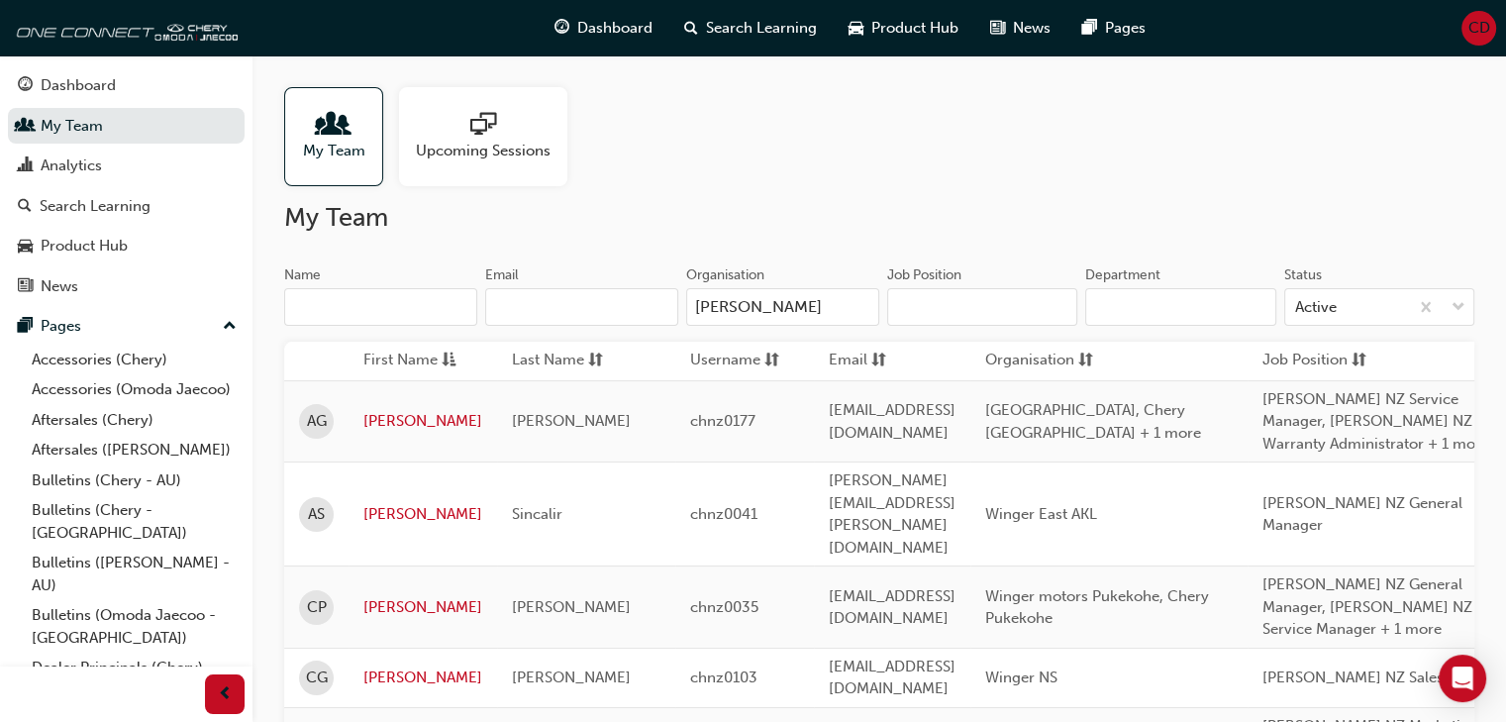
type input "winger"
click at [778, 316] on input "winger" at bounding box center [782, 307] width 193 height 38
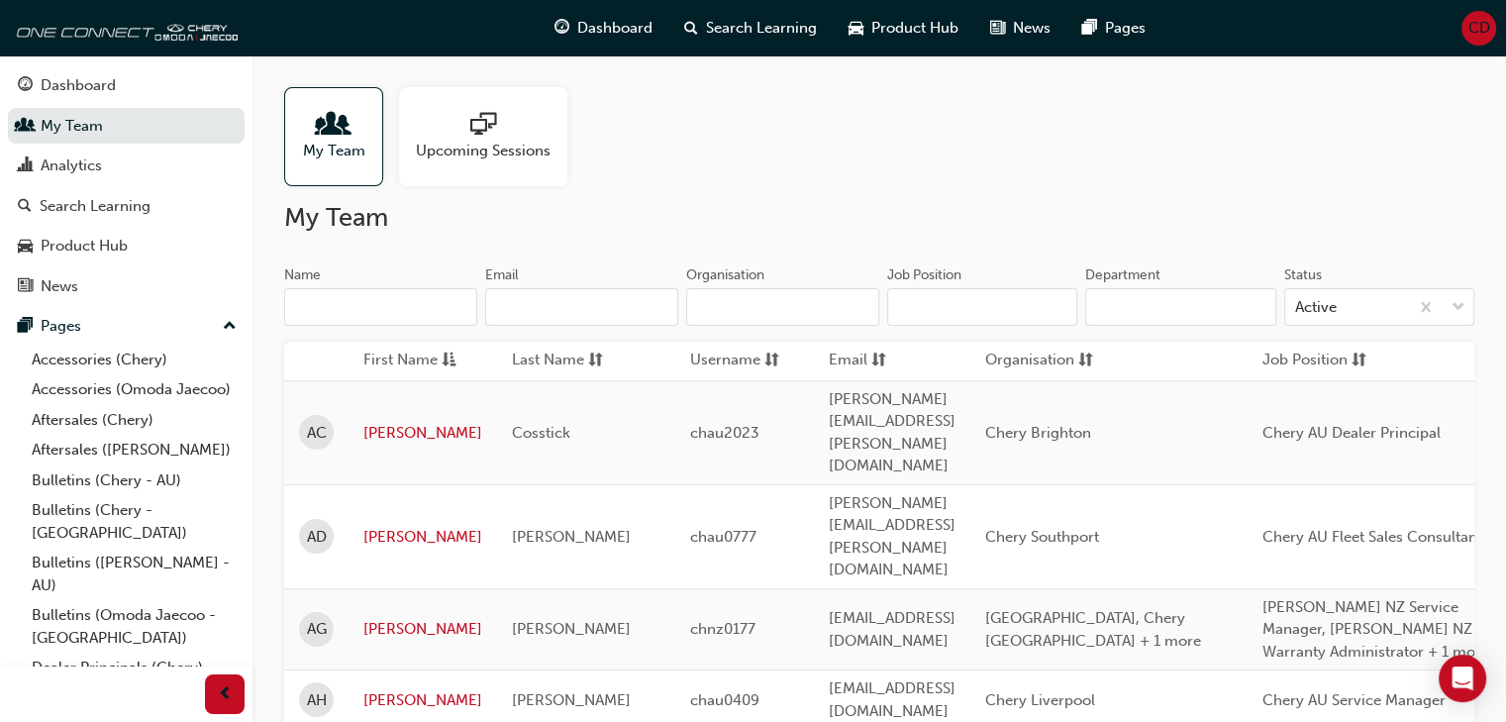
click at [406, 302] on input "Name" at bounding box center [380, 307] width 193 height 38
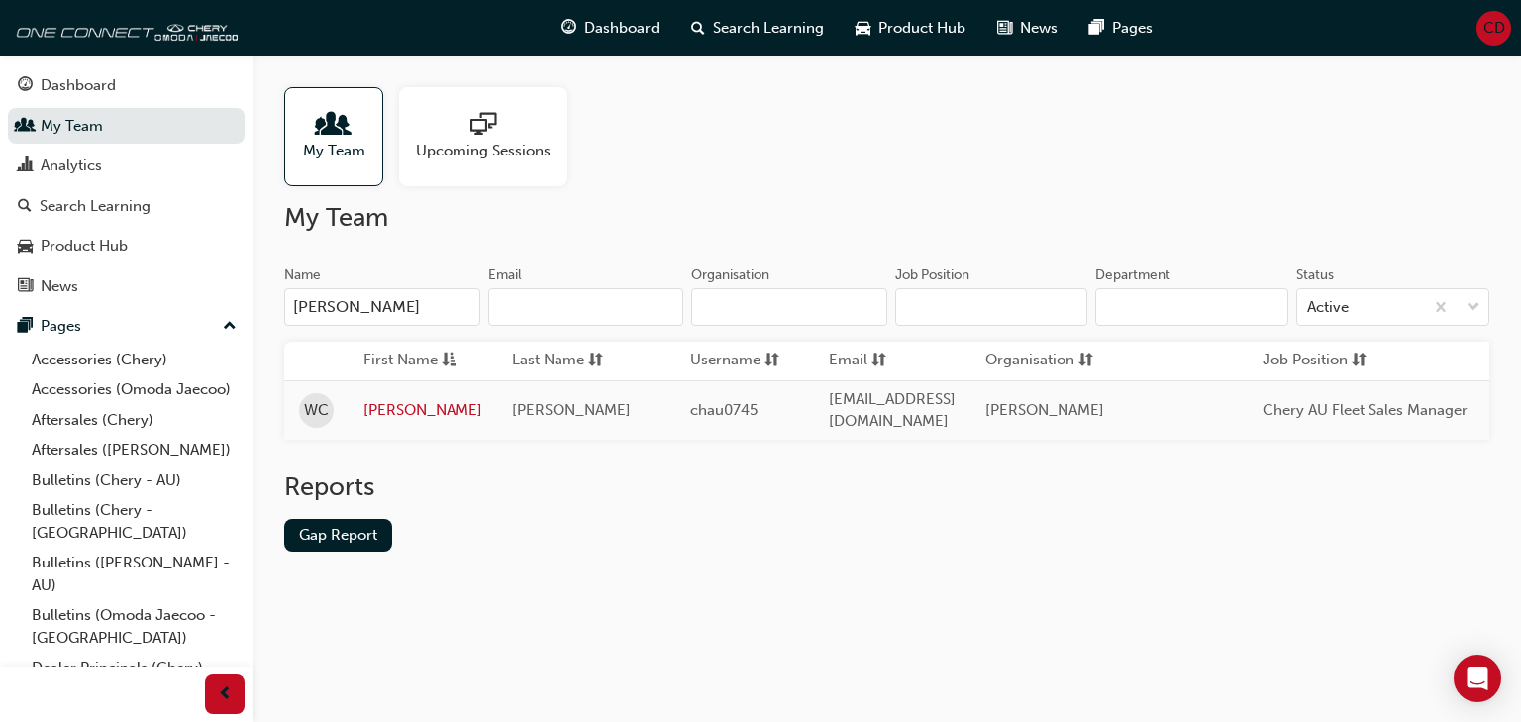
click at [406, 302] on input "[PERSON_NAME]" at bounding box center [382, 307] width 196 height 38
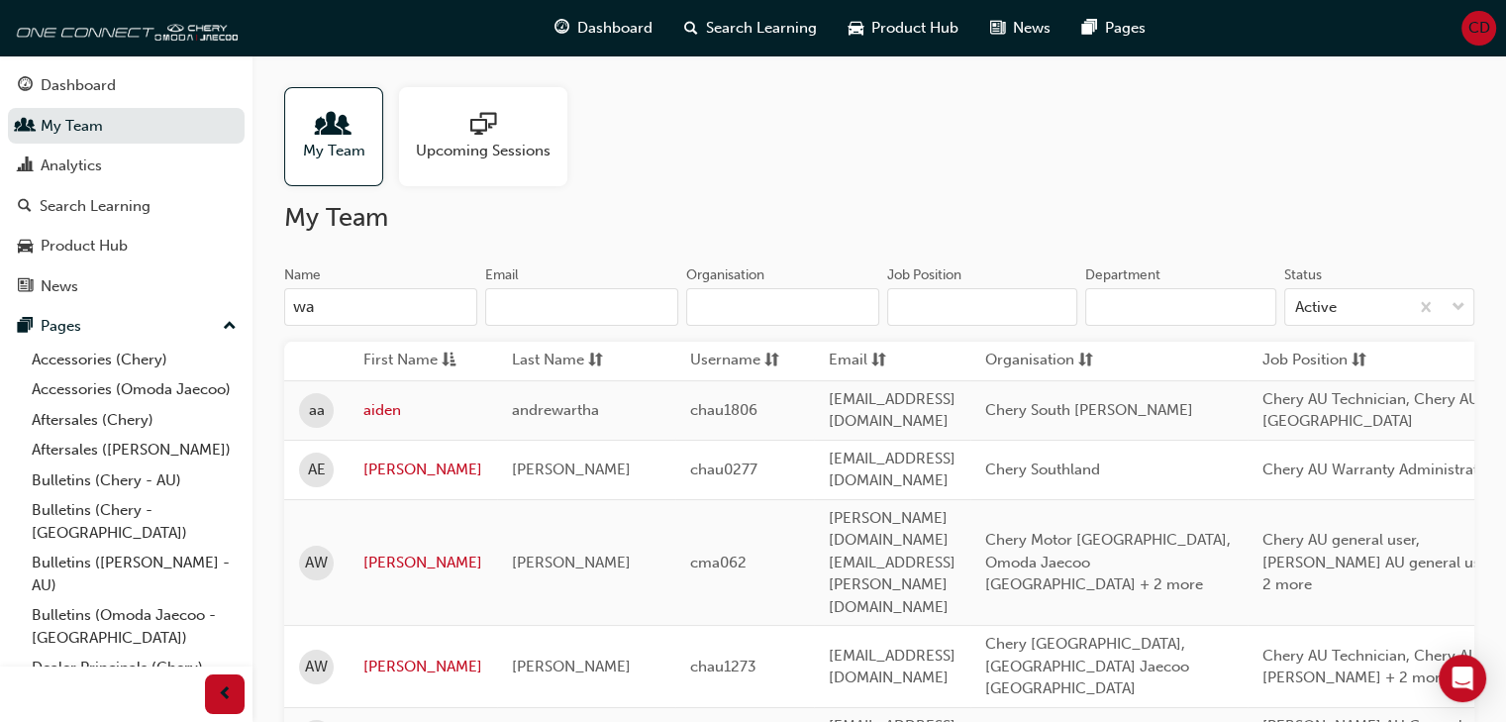
type input "w"
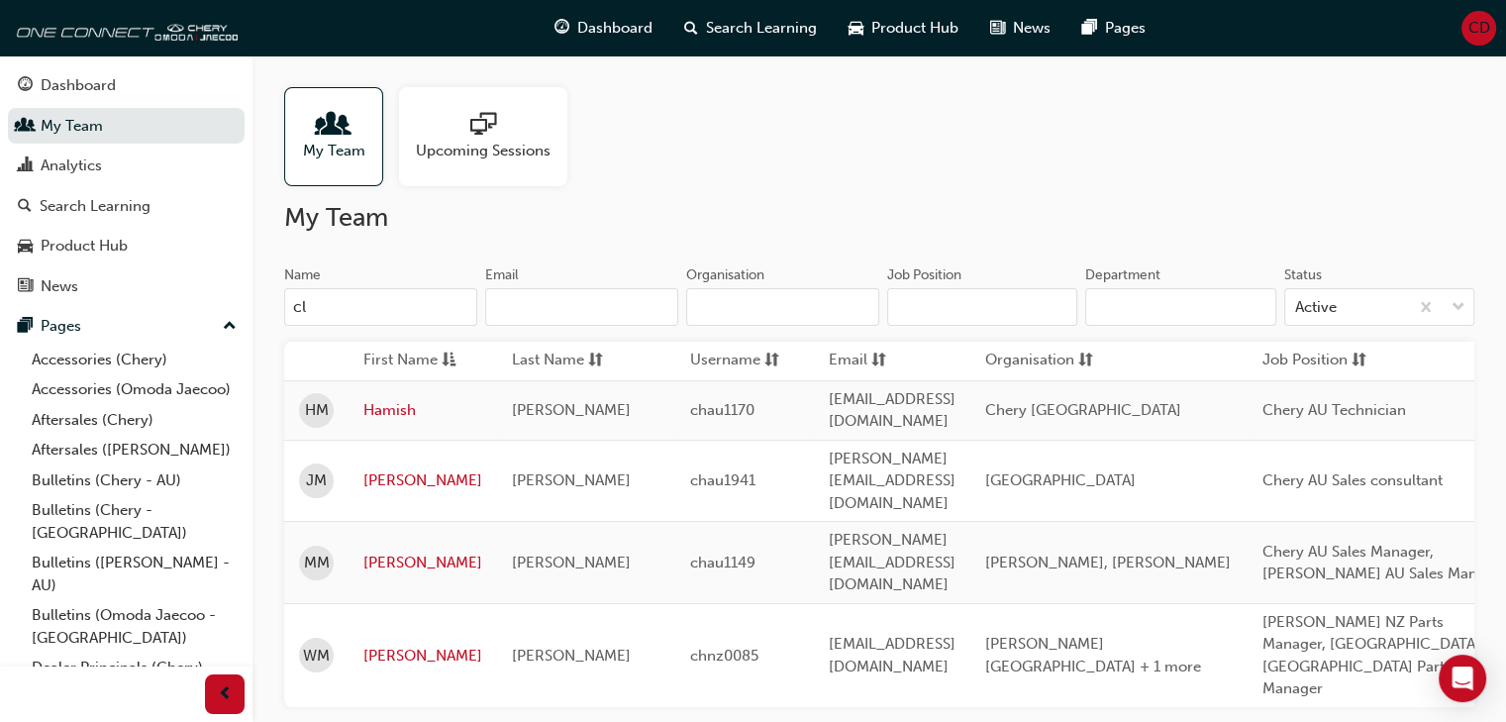
type input "c"
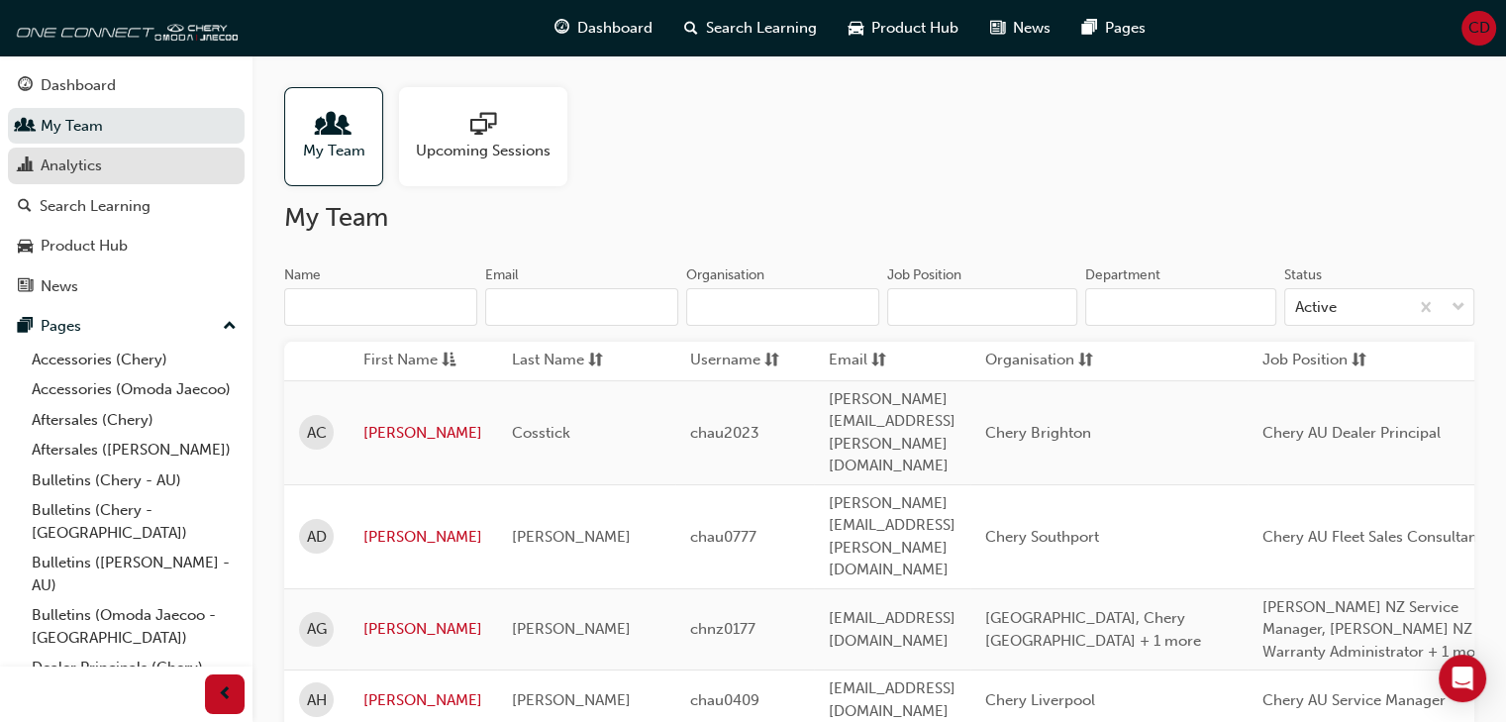
click at [106, 165] on div "Analytics" at bounding box center [126, 165] width 217 height 25
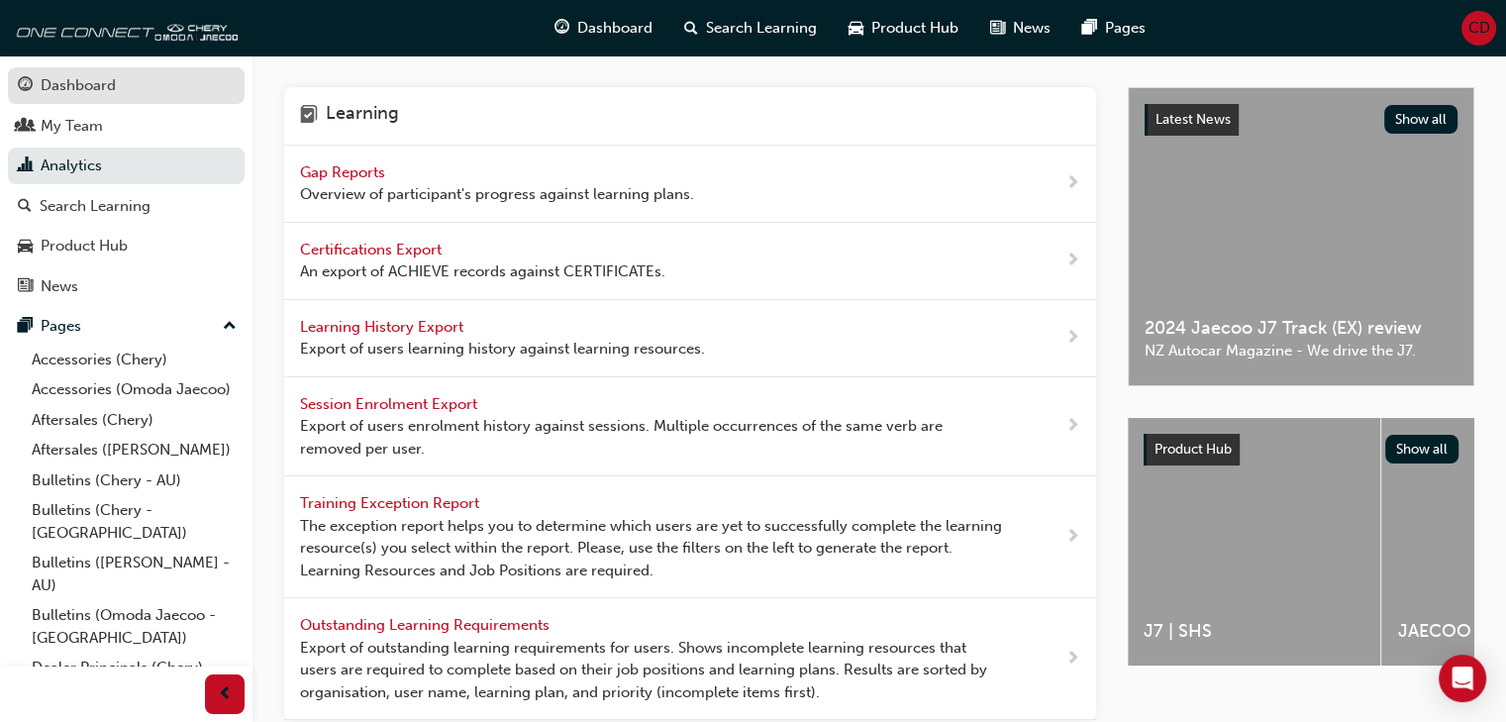
click at [101, 84] on div "Dashboard" at bounding box center [78, 85] width 75 height 23
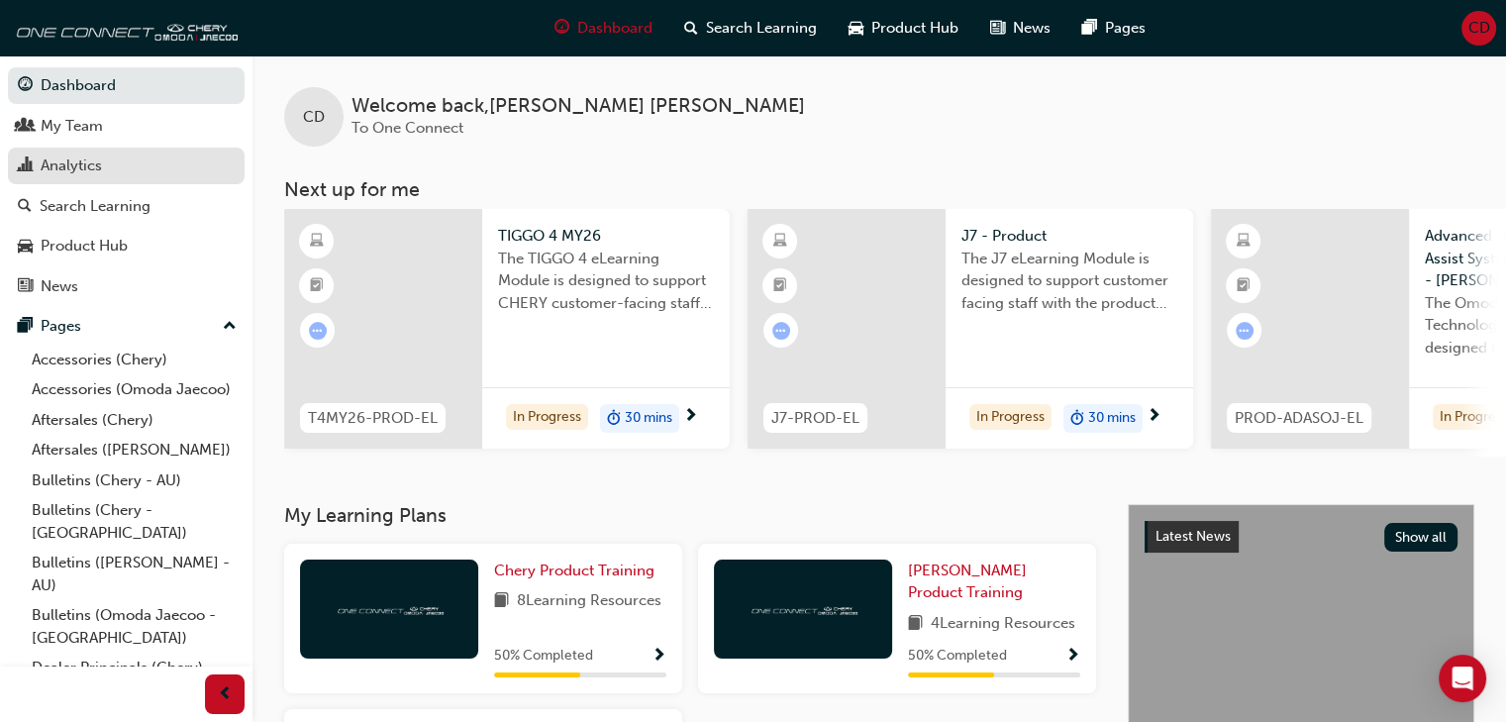
click at [144, 153] on link "Analytics" at bounding box center [126, 166] width 237 height 37
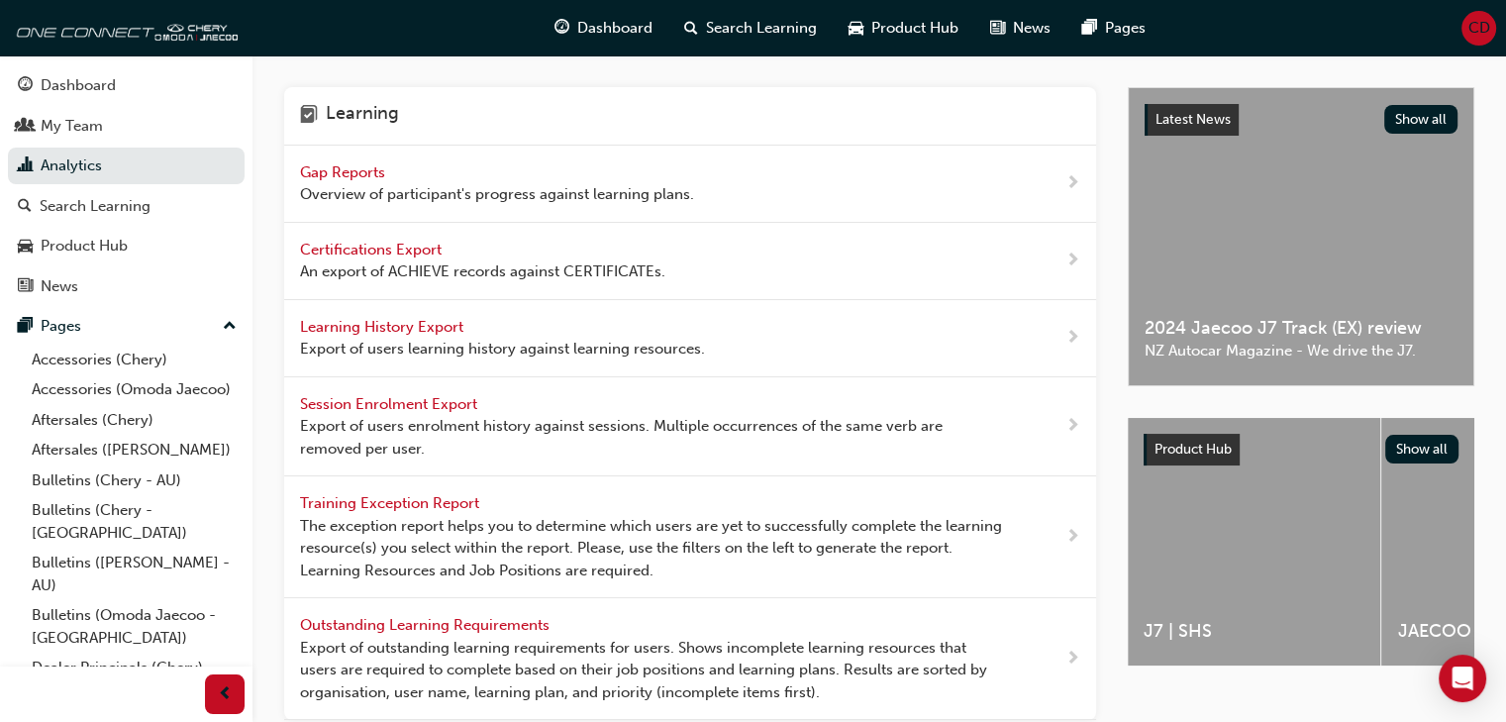
click at [472, 338] on span "Export of users learning history against learning resources." at bounding box center [502, 349] width 405 height 23
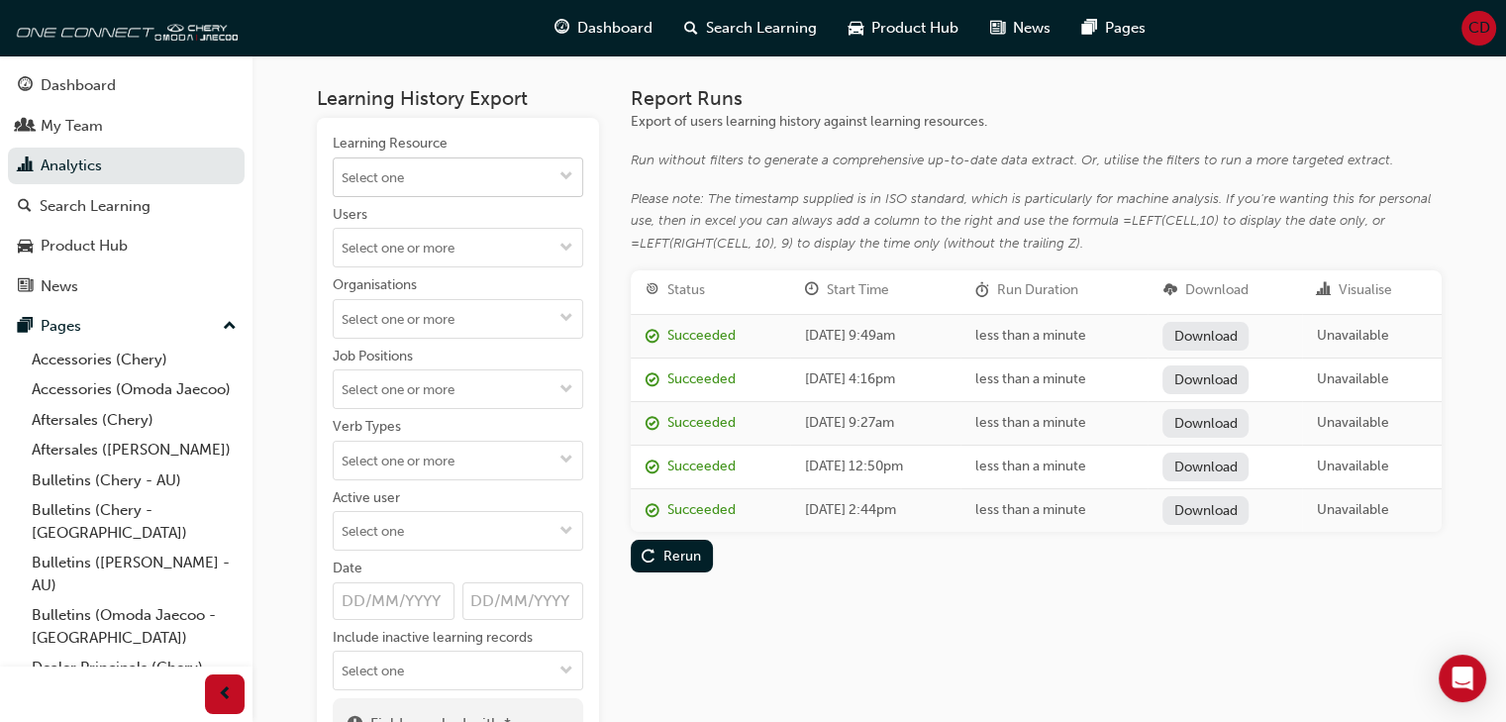
click at [450, 186] on input "Learning Resource" at bounding box center [458, 177] width 249 height 38
click at [450, 186] on input "Learning Resource No results, type at least 1 character of title or code" at bounding box center [458, 177] width 249 height 38
click at [733, 615] on div "Report Runs Export of users learning history against learning resources. Run wi…" at bounding box center [1036, 437] width 811 height 701
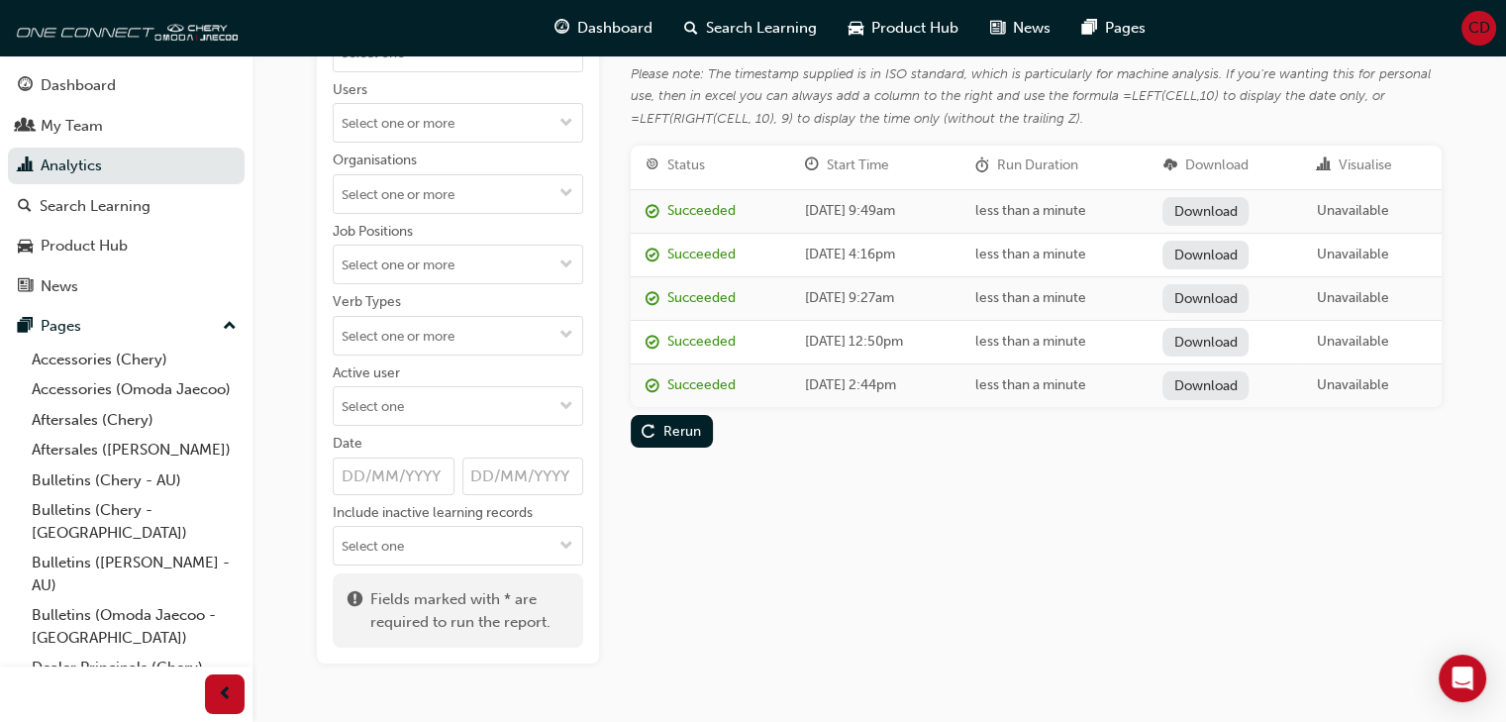
scroll to position [176, 0]
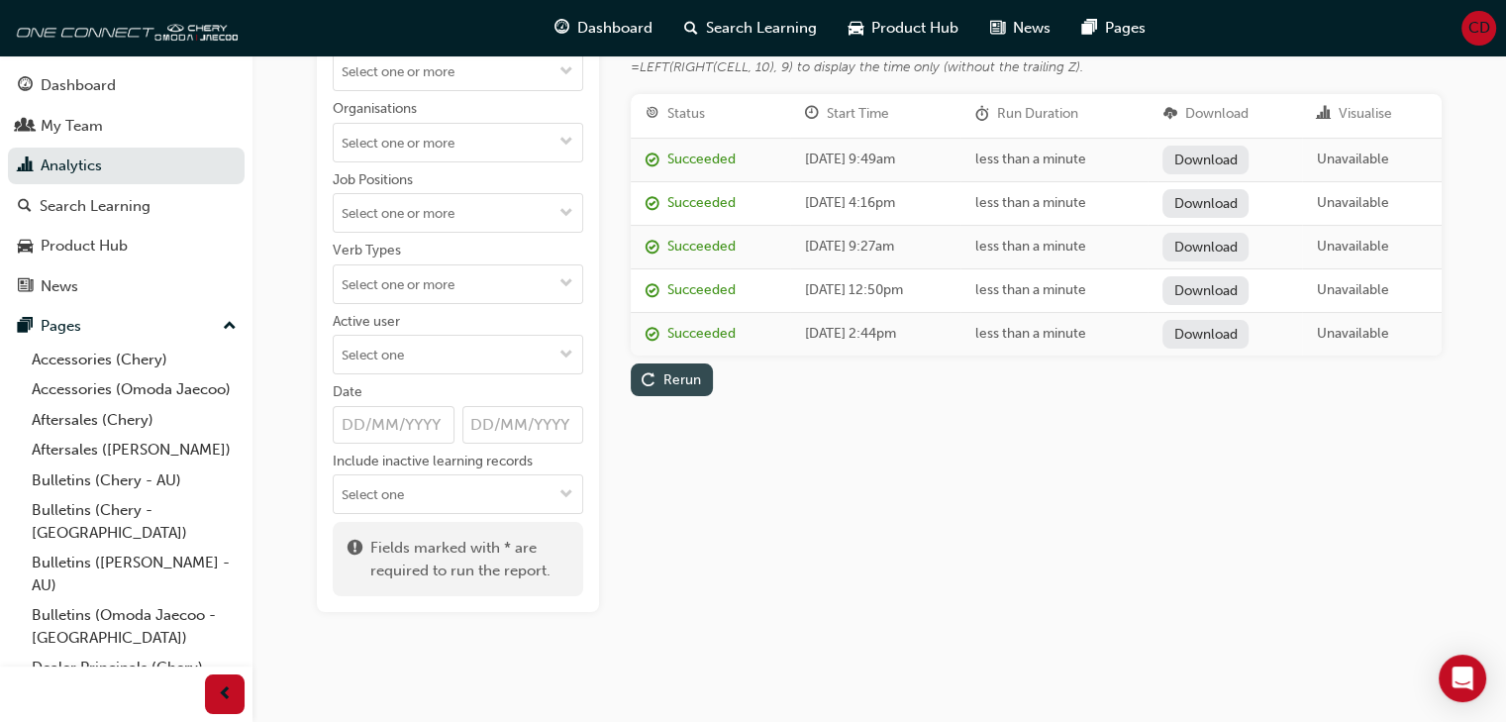
click at [656, 374] on div "Rerun" at bounding box center [671, 379] width 59 height 21
click at [1249, 151] on link "Download" at bounding box center [1205, 160] width 86 height 29
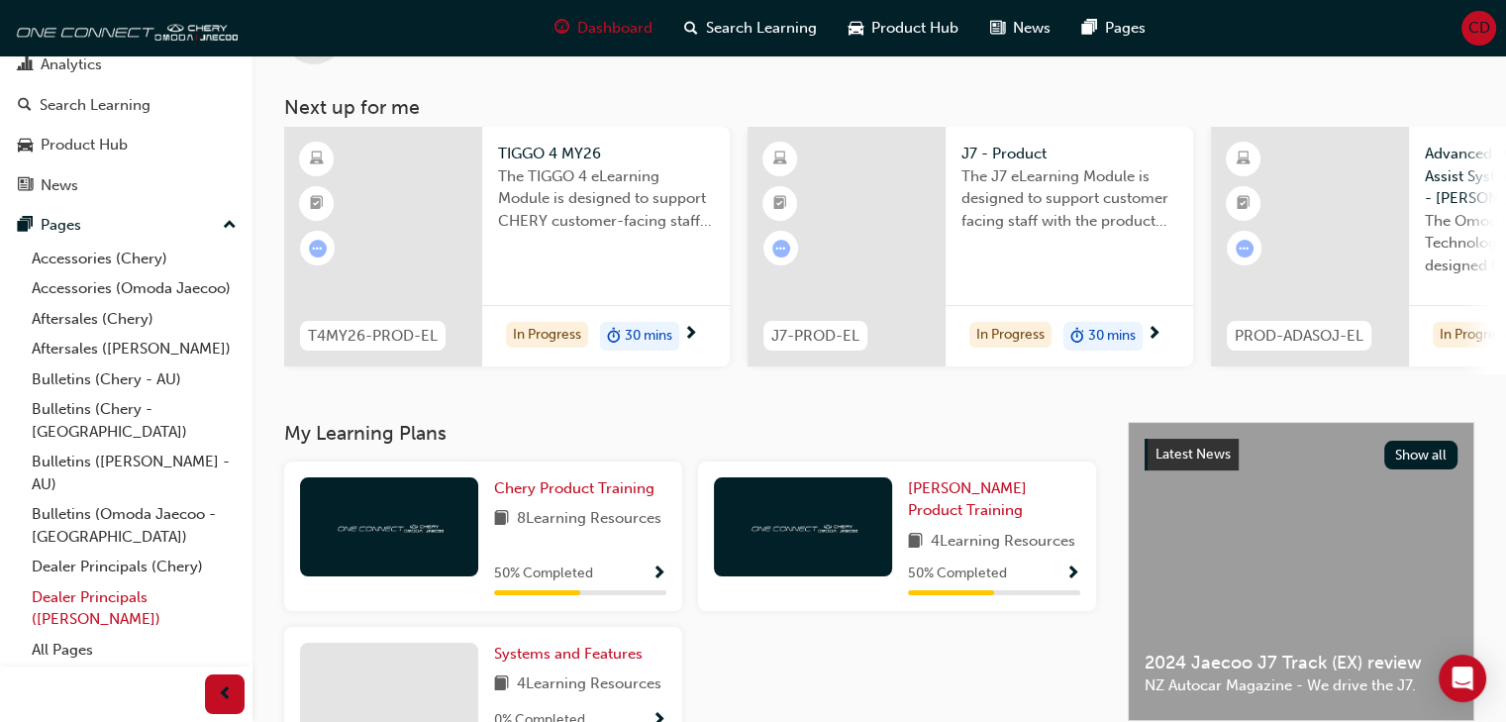
scroll to position [99, 0]
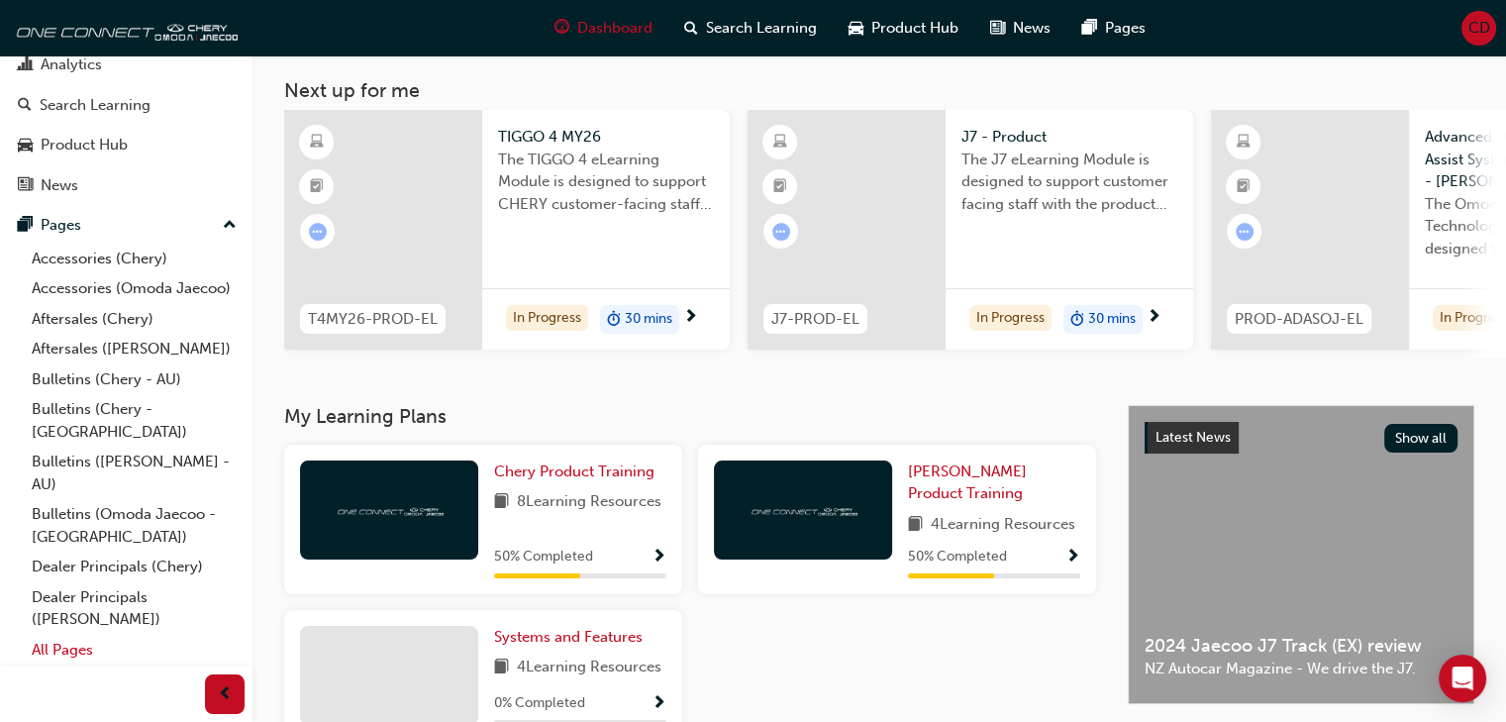
click at [65, 646] on link "All Pages" at bounding box center [134, 650] width 221 height 31
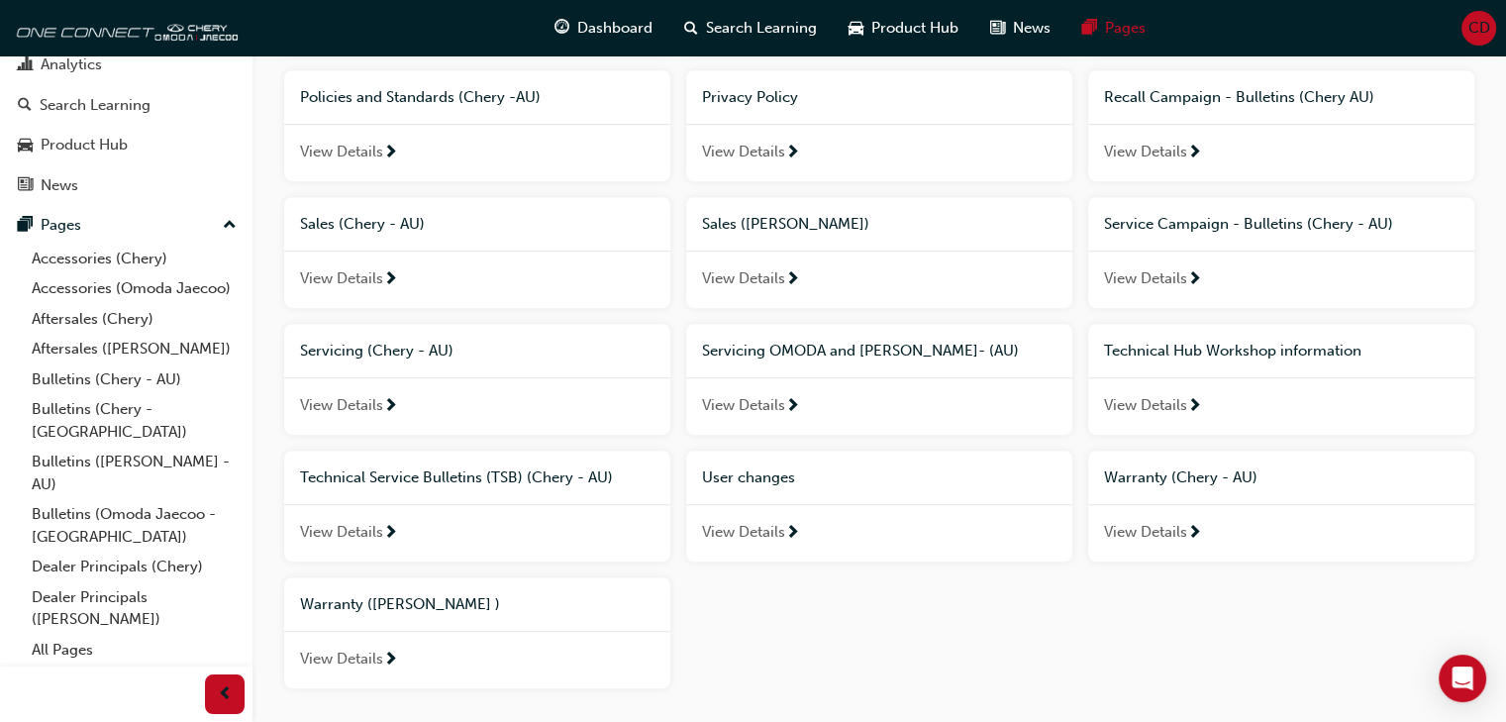
scroll to position [1287, 0]
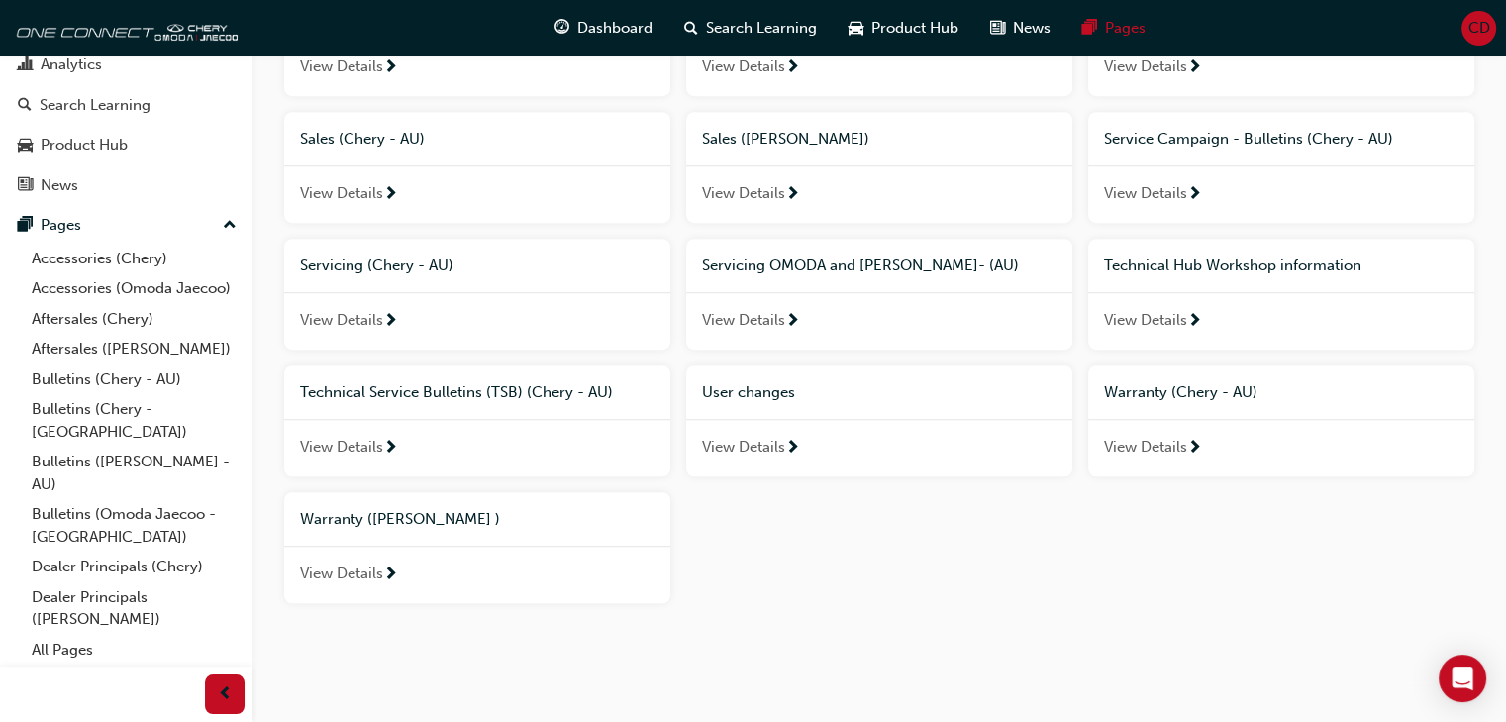
click at [805, 414] on div "User changes" at bounding box center [879, 392] width 386 height 54
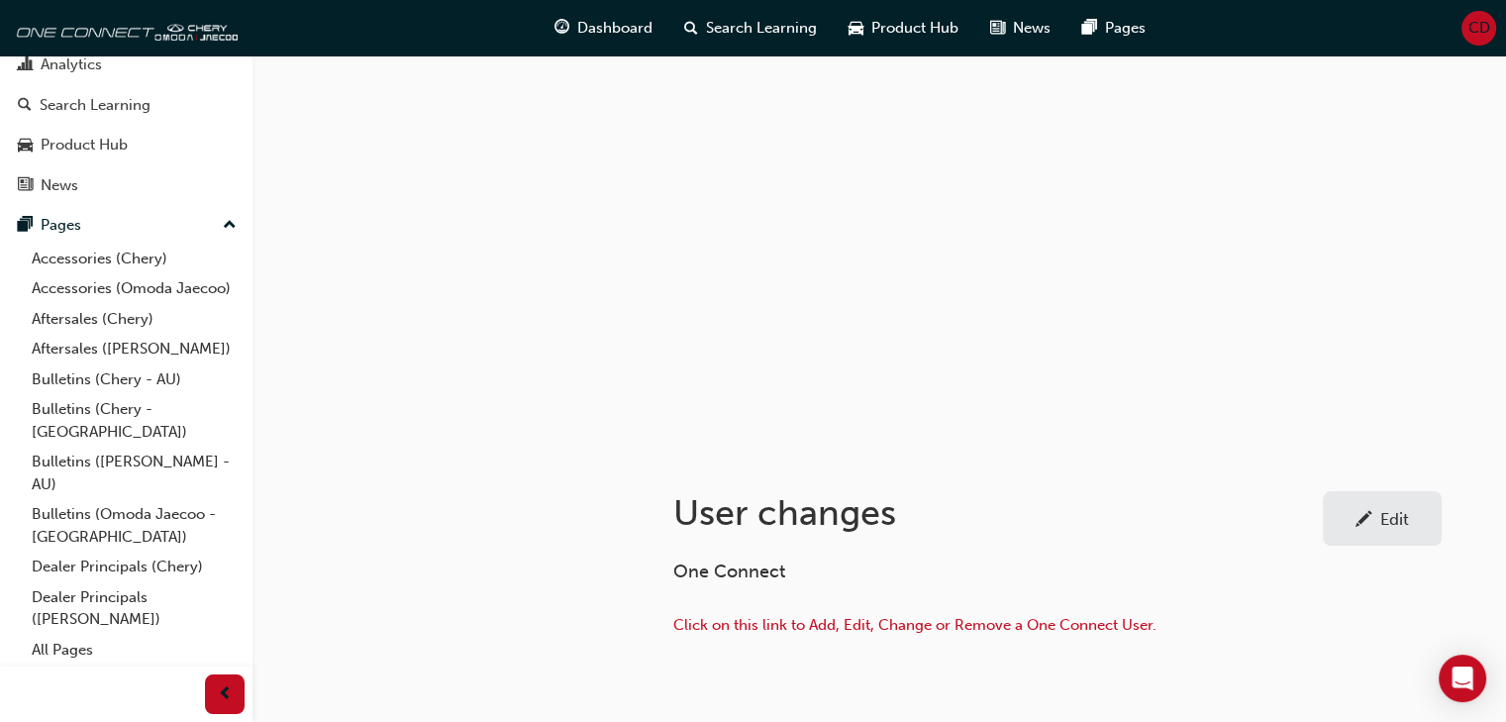
scroll to position [99, 0]
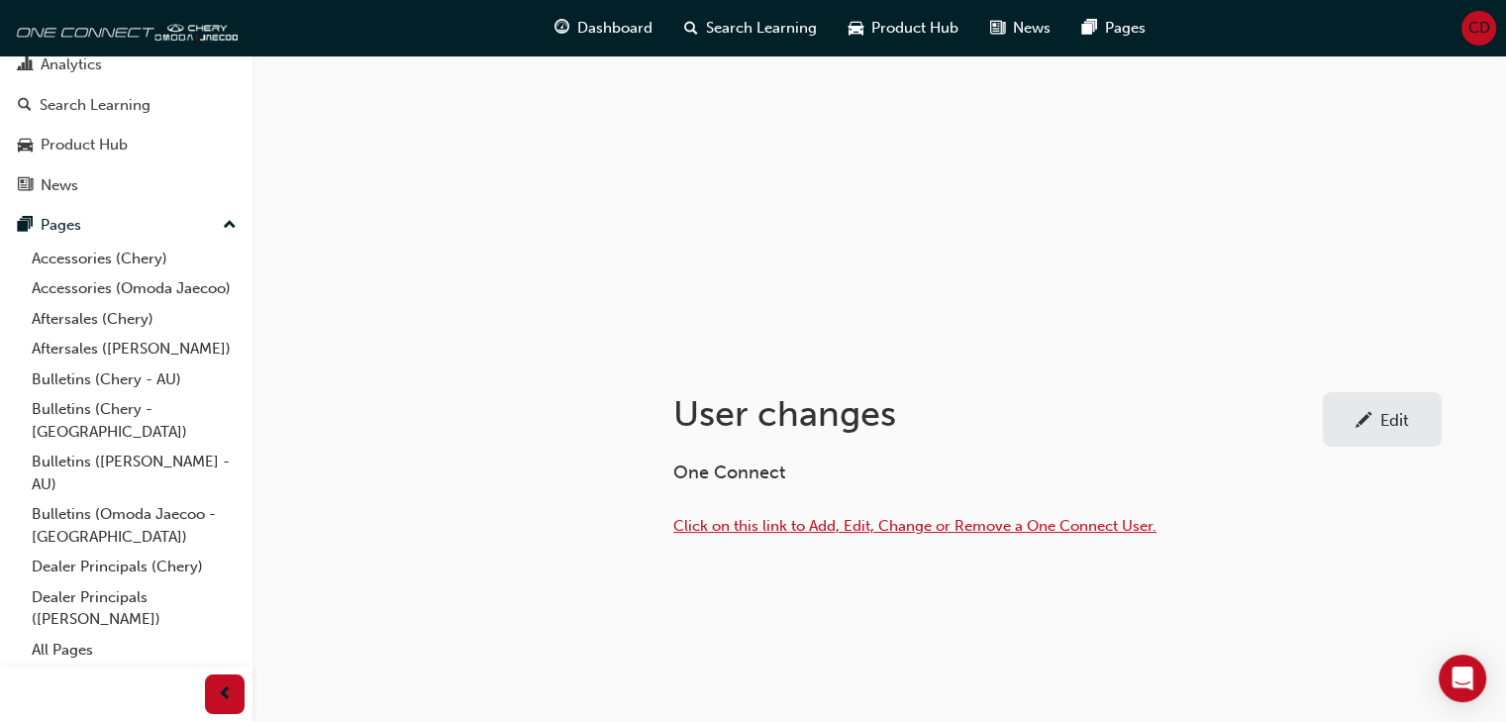
click at [922, 528] on span "Click on this link to Add, Edit, Change or Remove a One Connect User." at bounding box center [914, 526] width 483 height 18
